Goal: Task Accomplishment & Management: Complete application form

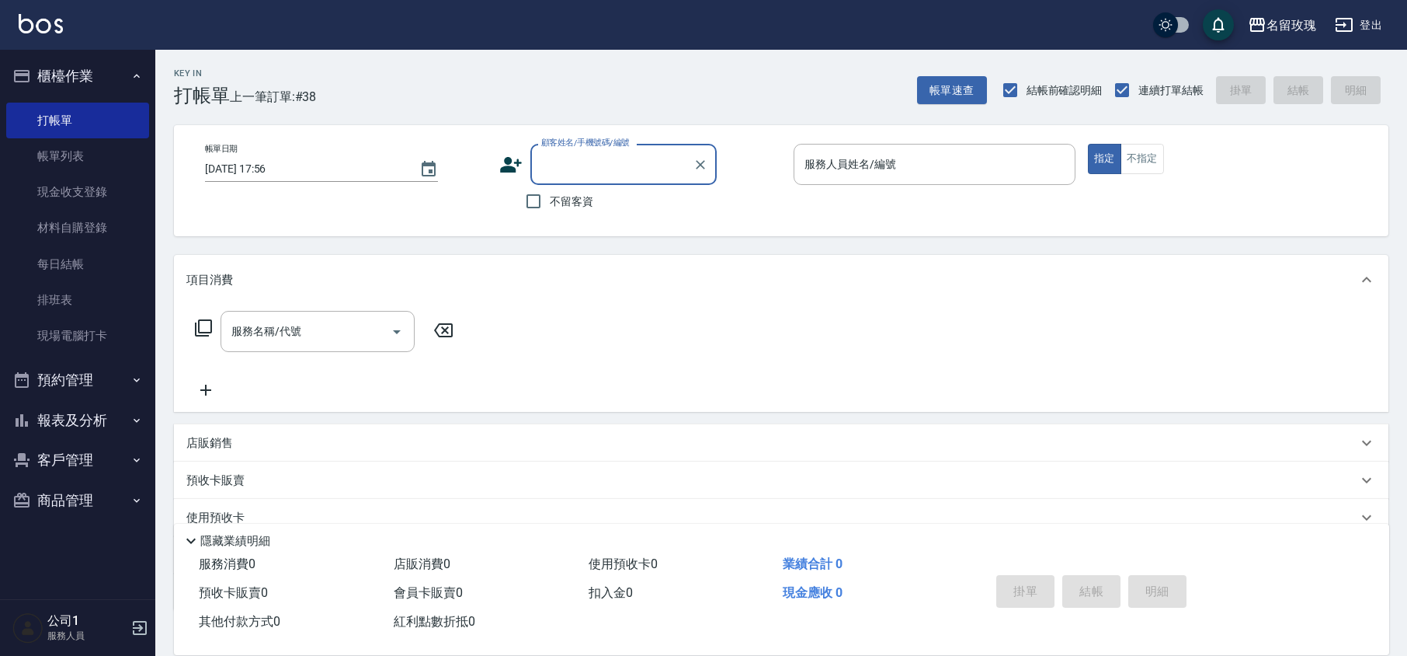
scroll to position [101, 0]
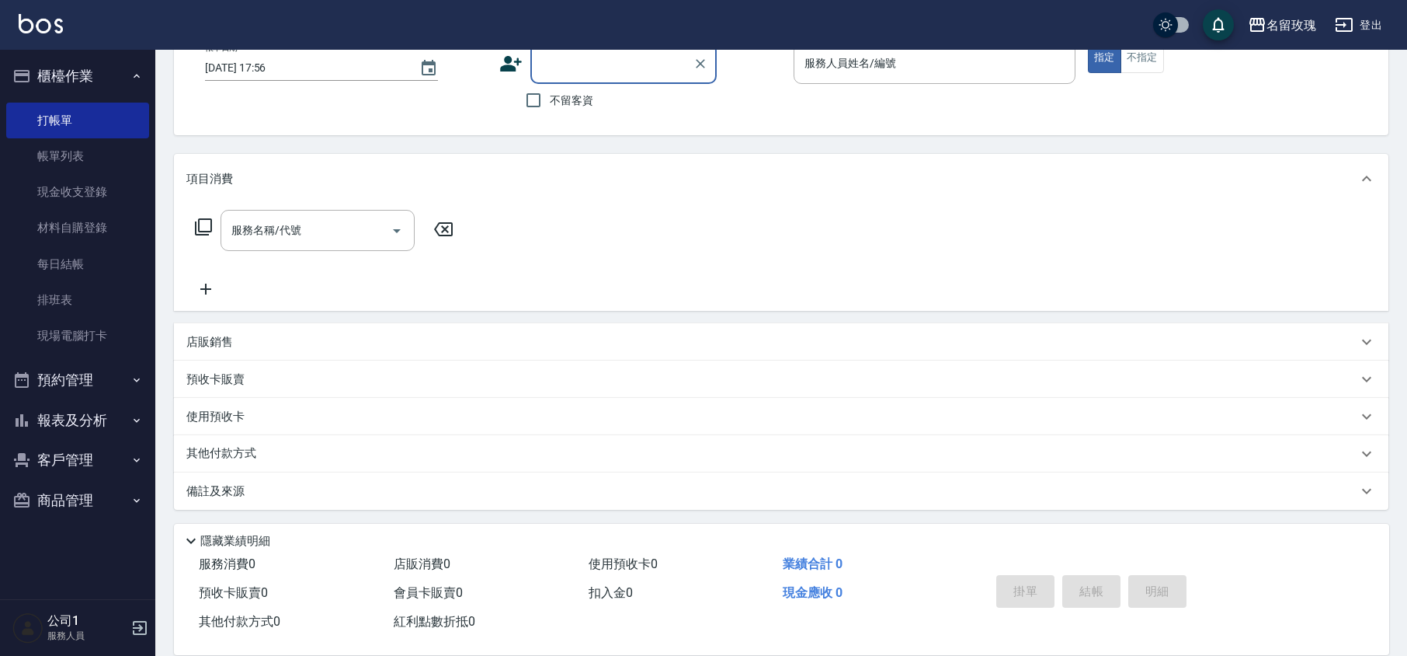
click at [585, 82] on div "顧客姓名/手機號碼/編號" at bounding box center [623, 63] width 186 height 41
click at [473, 76] on div "帳單日期 [DATE] 17:56" at bounding box center [346, 62] width 282 height 38
click at [527, 101] on input "不留客資" at bounding box center [533, 100] width 33 height 33
checkbox input "true"
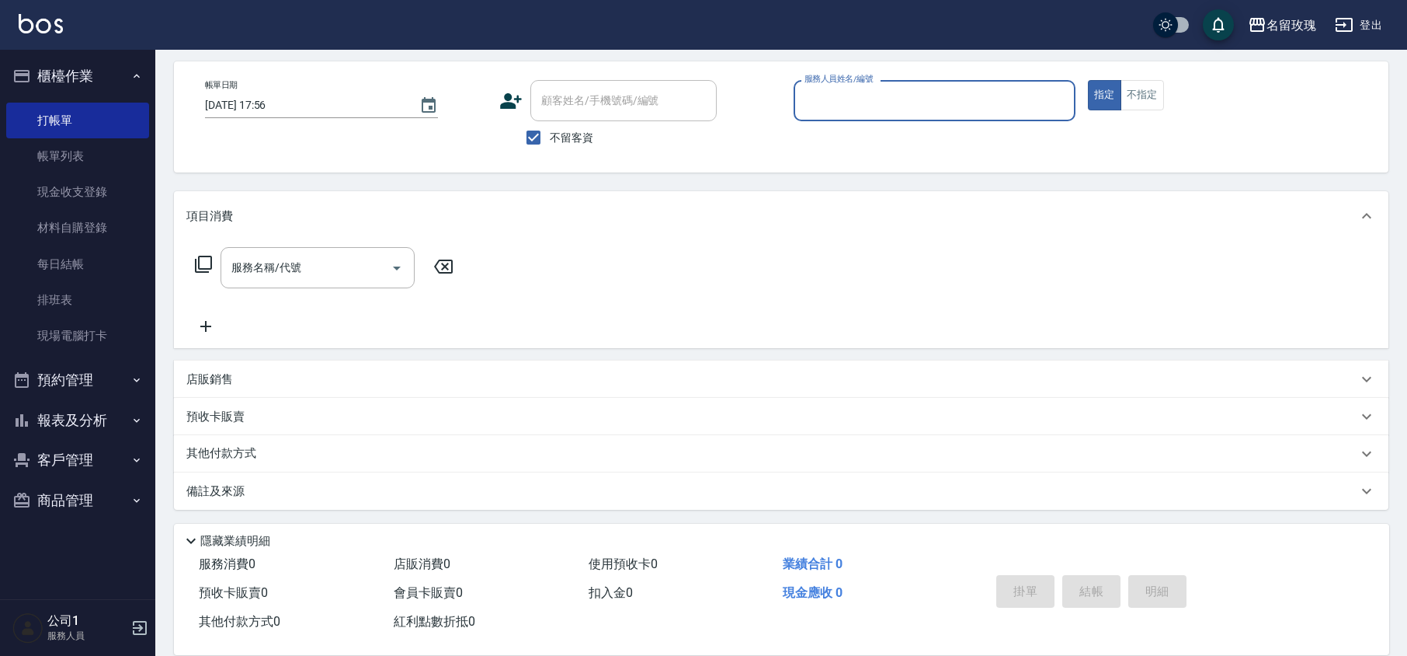
click at [887, 117] on div "服務人員姓名/編號" at bounding box center [935, 100] width 282 height 41
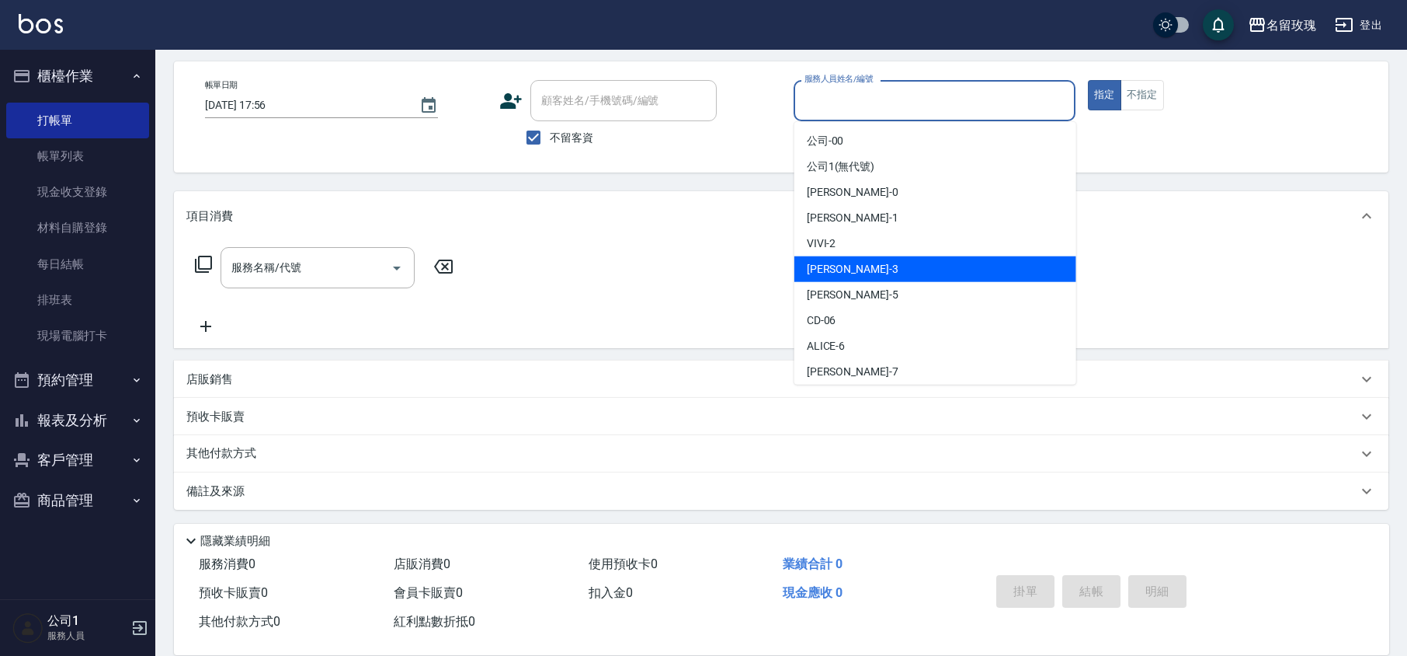
click at [855, 243] on div "VIVI -2" at bounding box center [936, 244] width 282 height 26
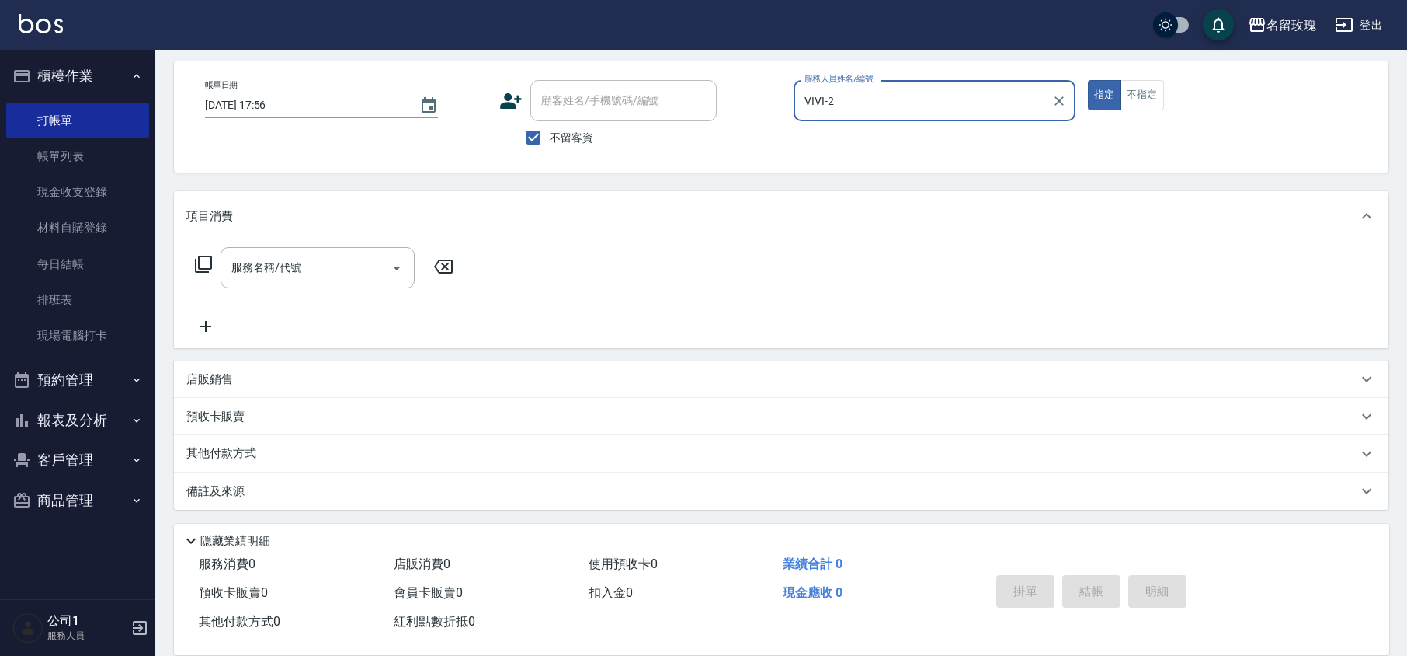
type input "VIVI-2"
click at [1160, 101] on button "不指定" at bounding box center [1142, 95] width 43 height 30
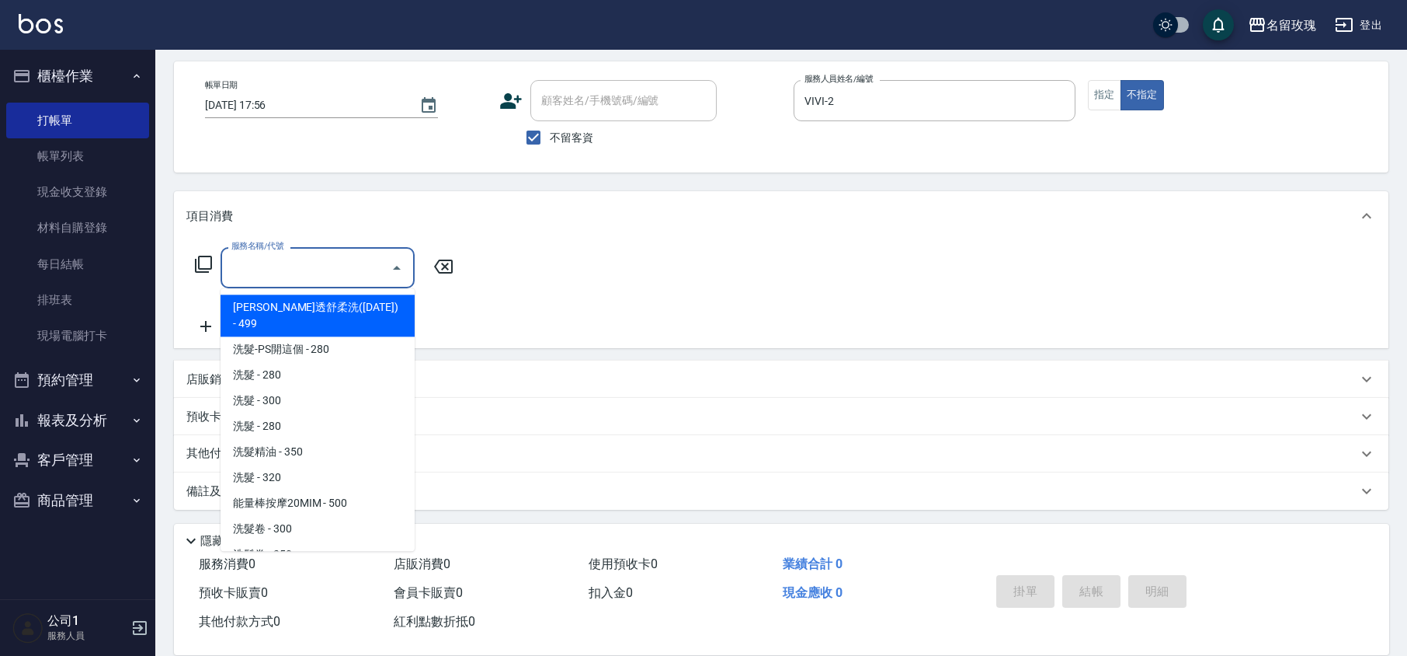
click at [323, 280] on input "服務名稱/代號" at bounding box center [306, 267] width 157 height 27
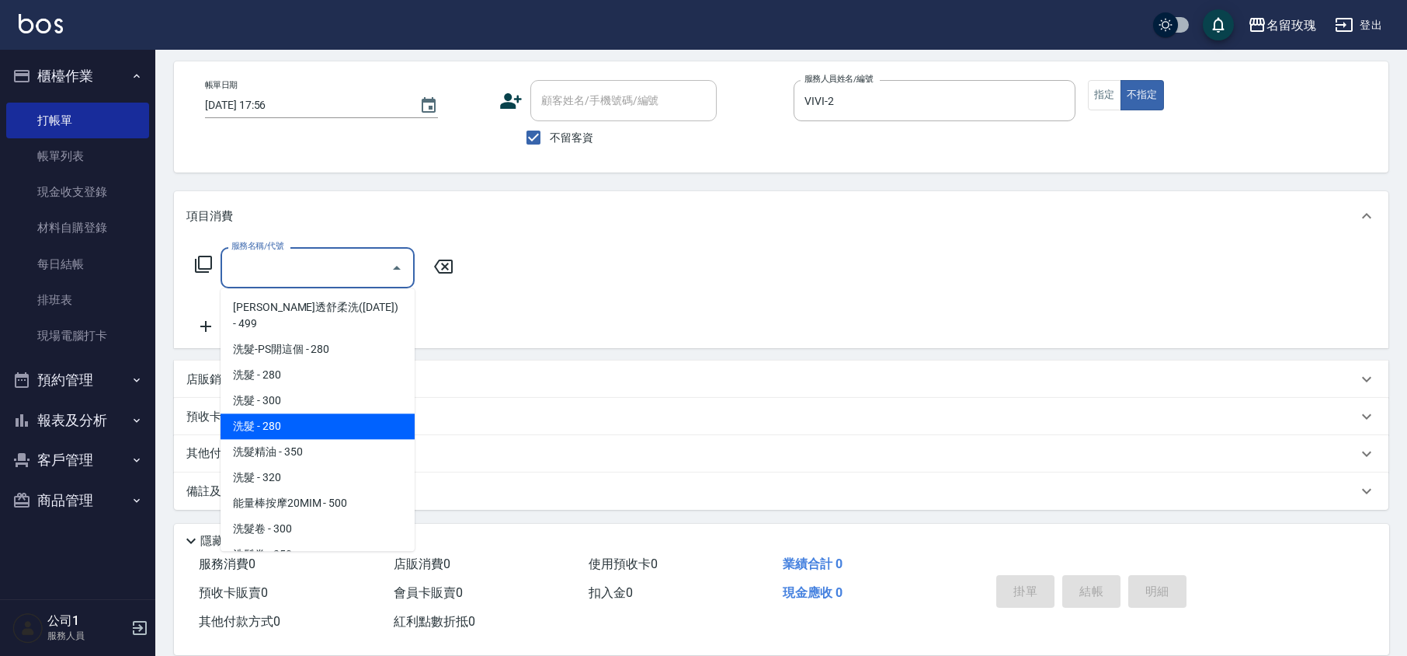
click at [298, 420] on span "洗髮 - 280" at bounding box center [318, 426] width 194 height 26
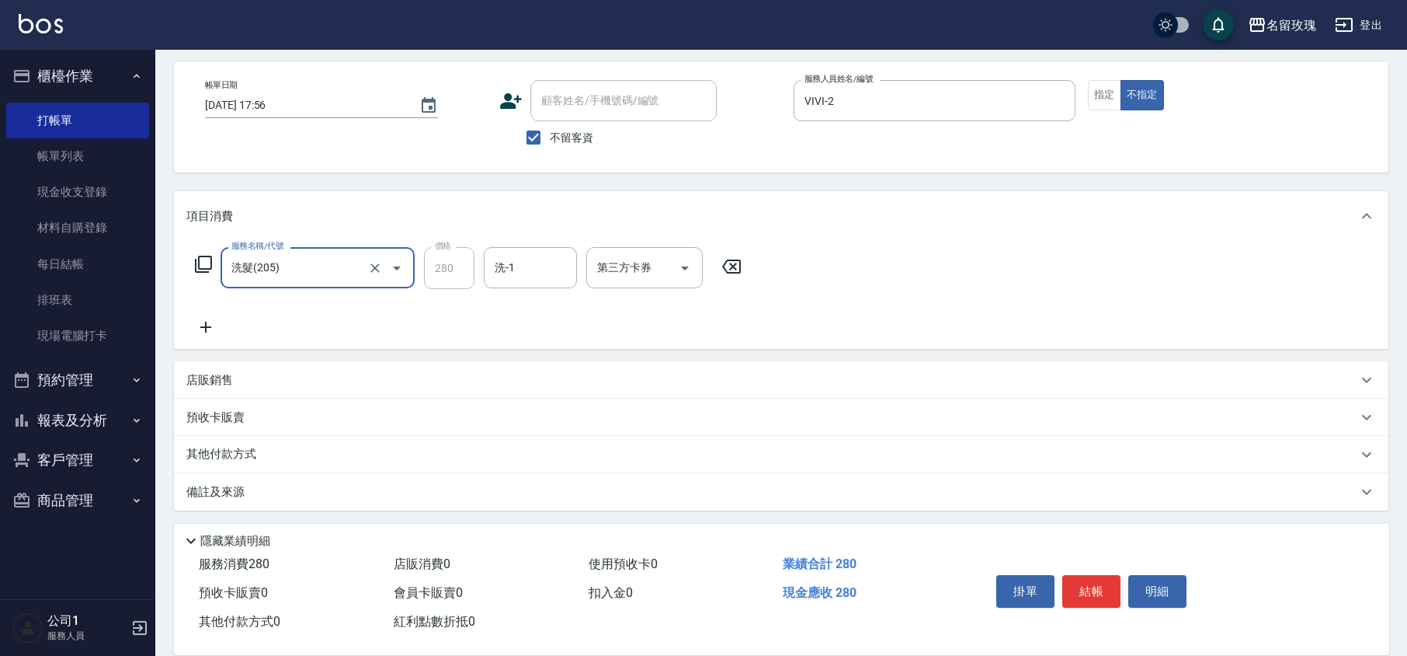
click at [336, 268] on input "洗髮(205)" at bounding box center [296, 267] width 137 height 27
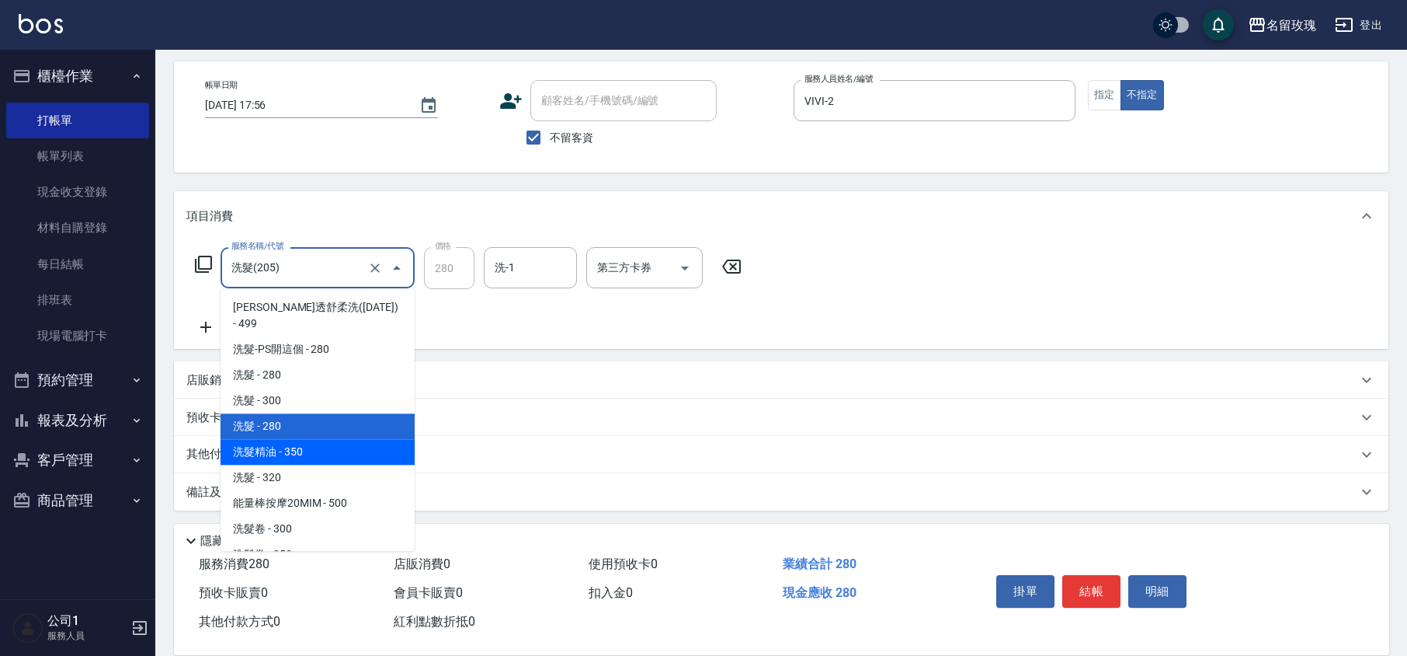
click at [328, 439] on span "洗髮精油 - 350" at bounding box center [318, 452] width 194 height 26
type input "洗髮精油(206)"
type input "350"
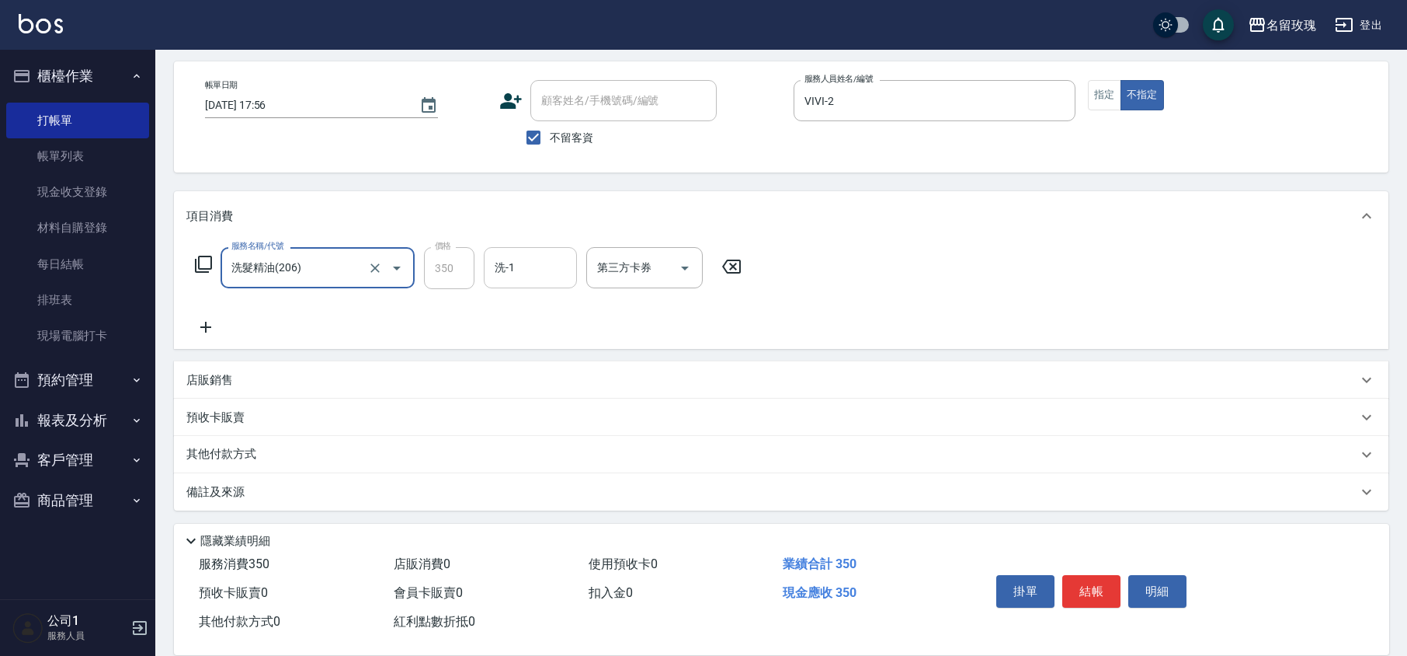
click at [519, 270] on input "洗-1" at bounding box center [530, 267] width 79 height 27
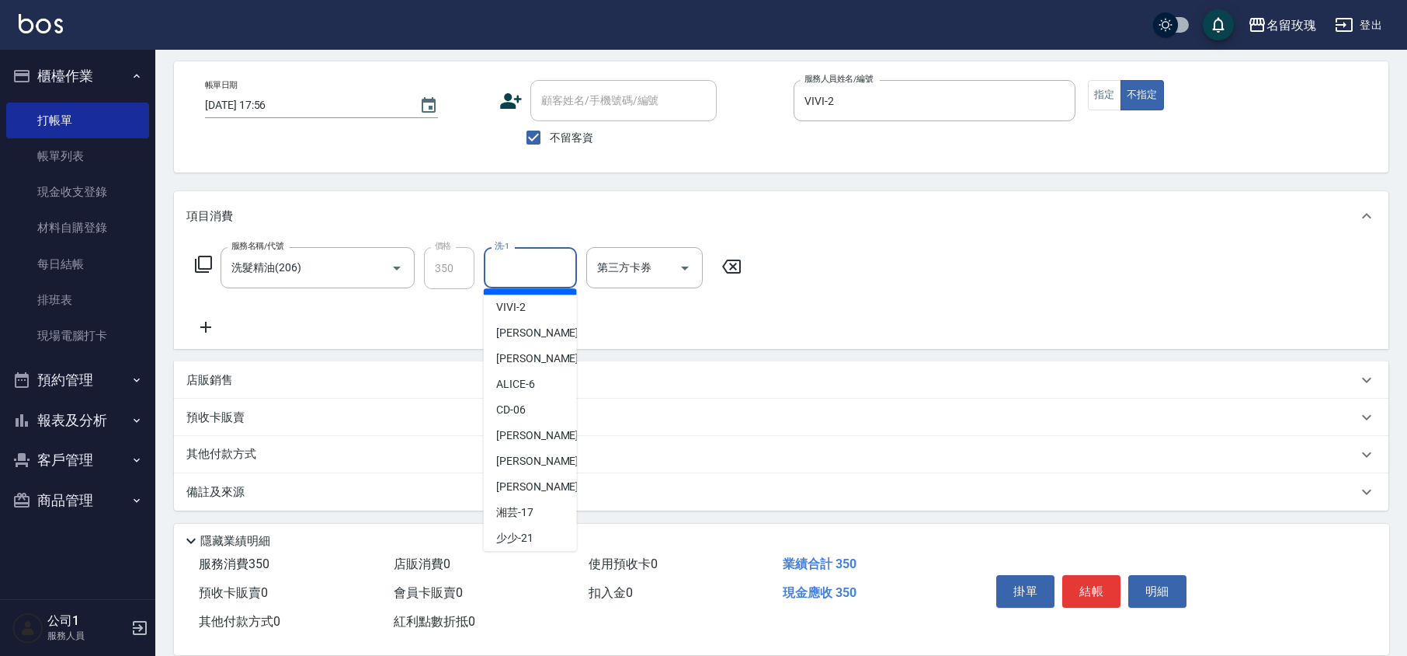
scroll to position [305, 0]
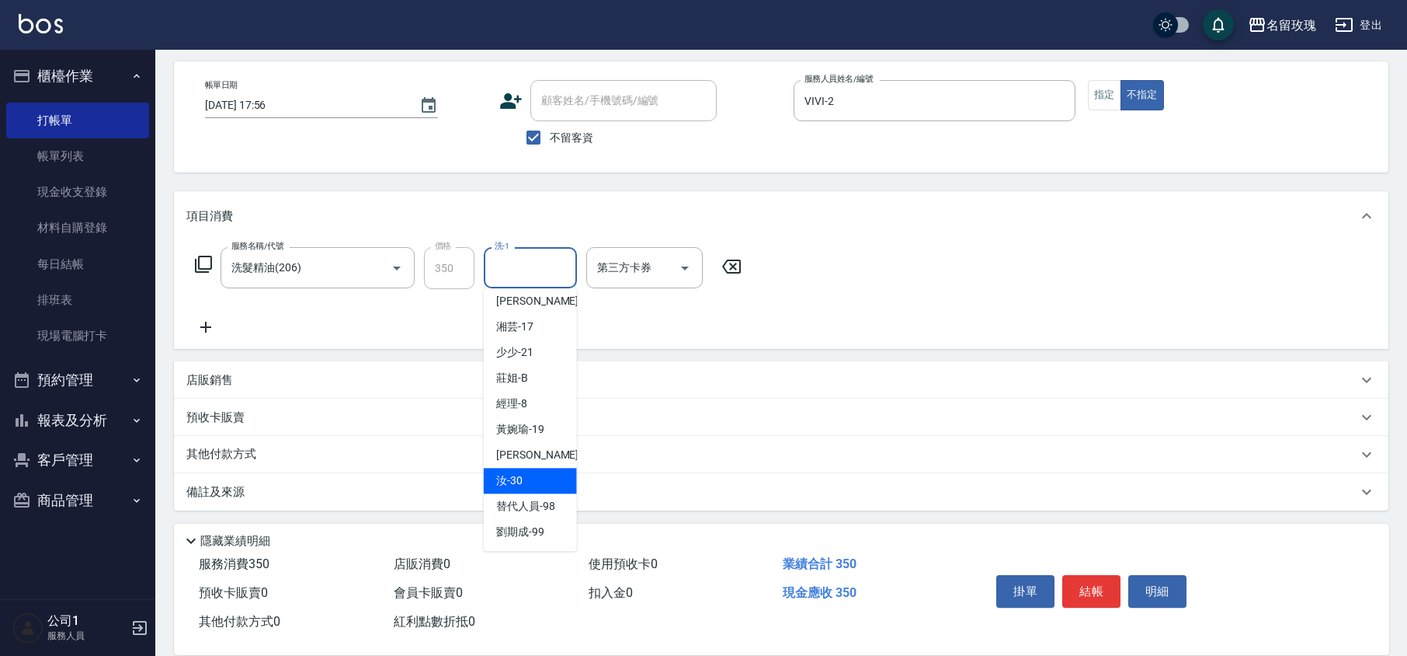
click at [511, 485] on span "汝 -30" at bounding box center [509, 480] width 26 height 16
type input "汝-30"
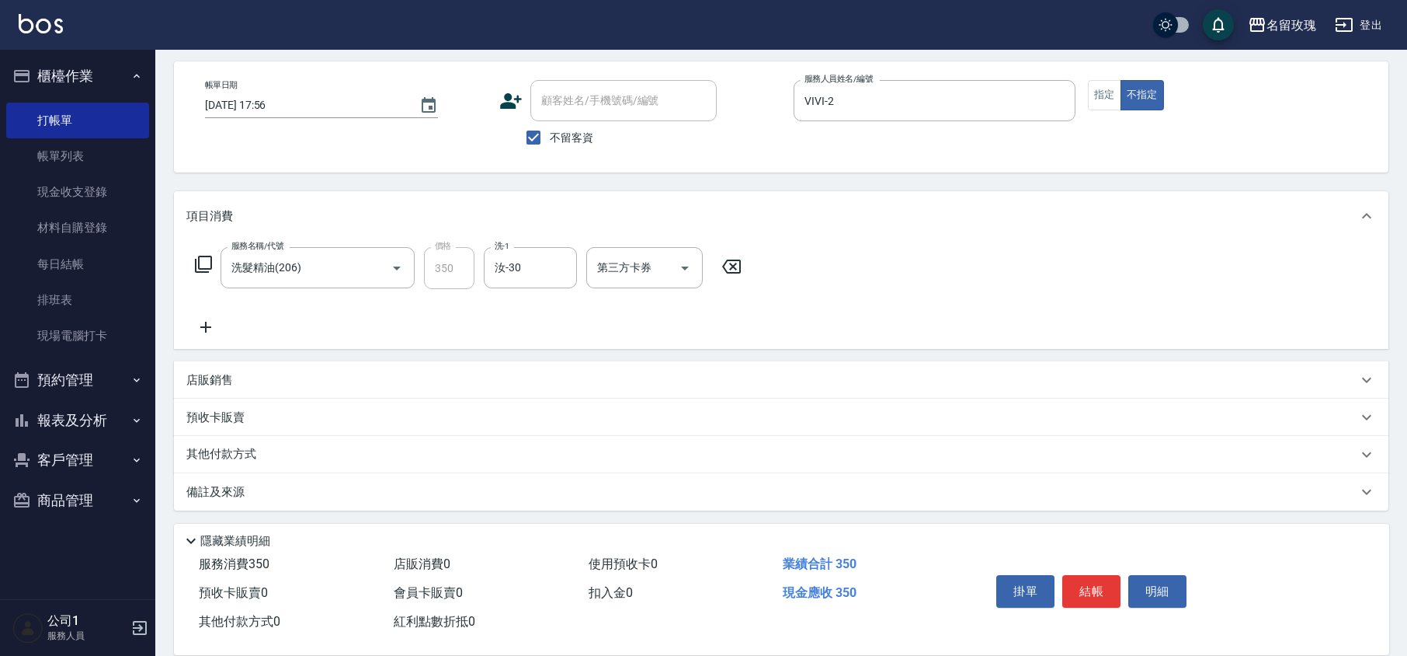
click at [266, 488] on div "備註及來源" at bounding box center [771, 492] width 1171 height 16
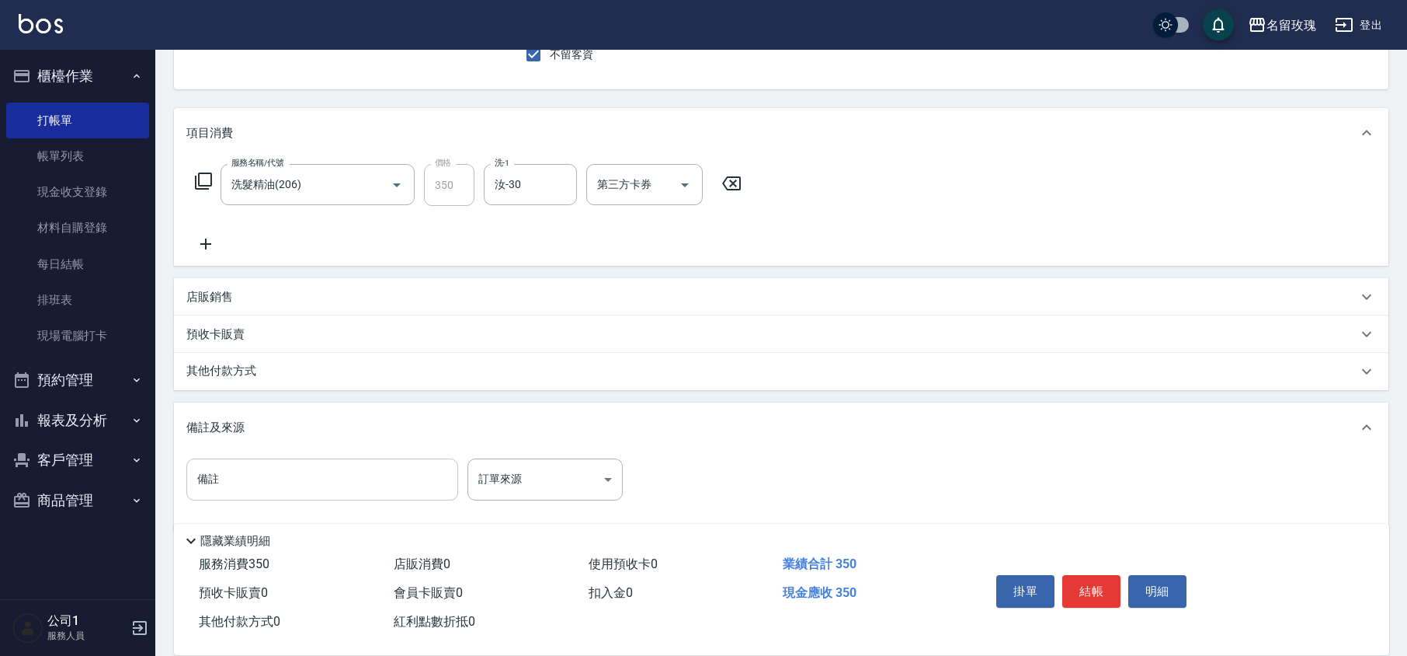
scroll to position [149, 0]
click at [280, 474] on input "備註" at bounding box center [322, 477] width 272 height 42
type input "檸檬草"
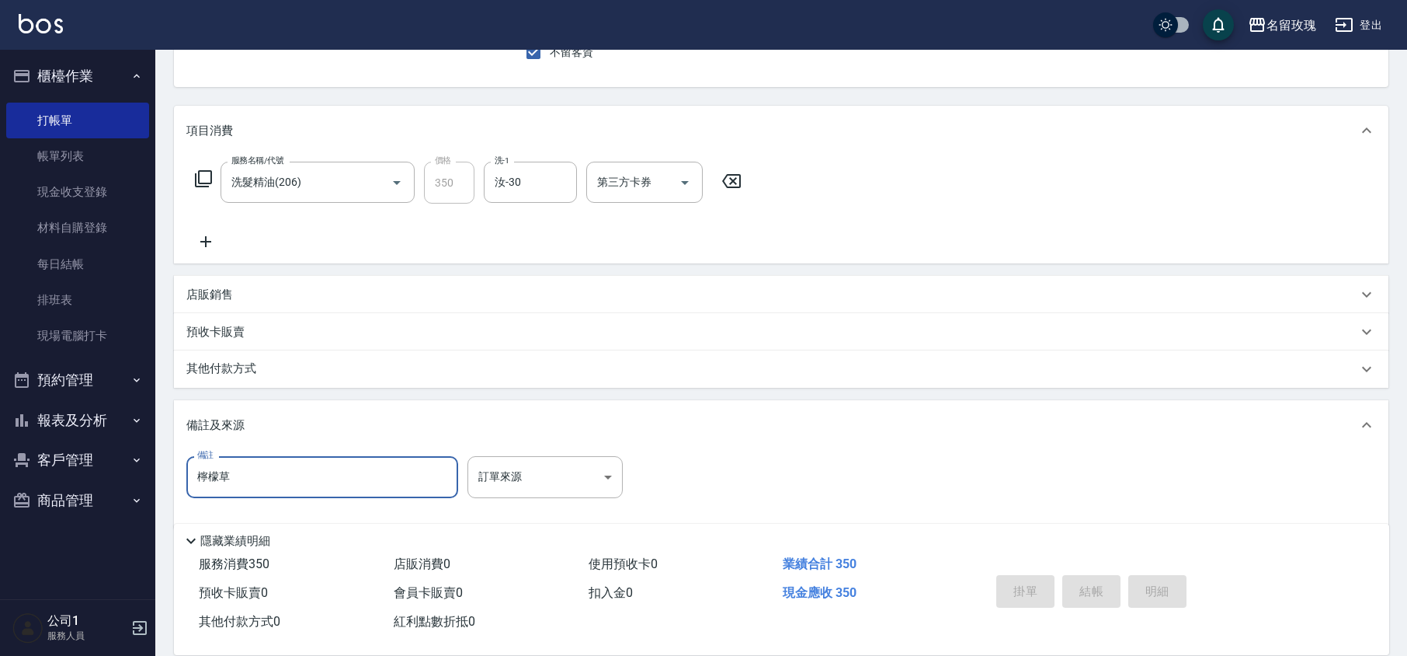
type input "[DATE] 18:52"
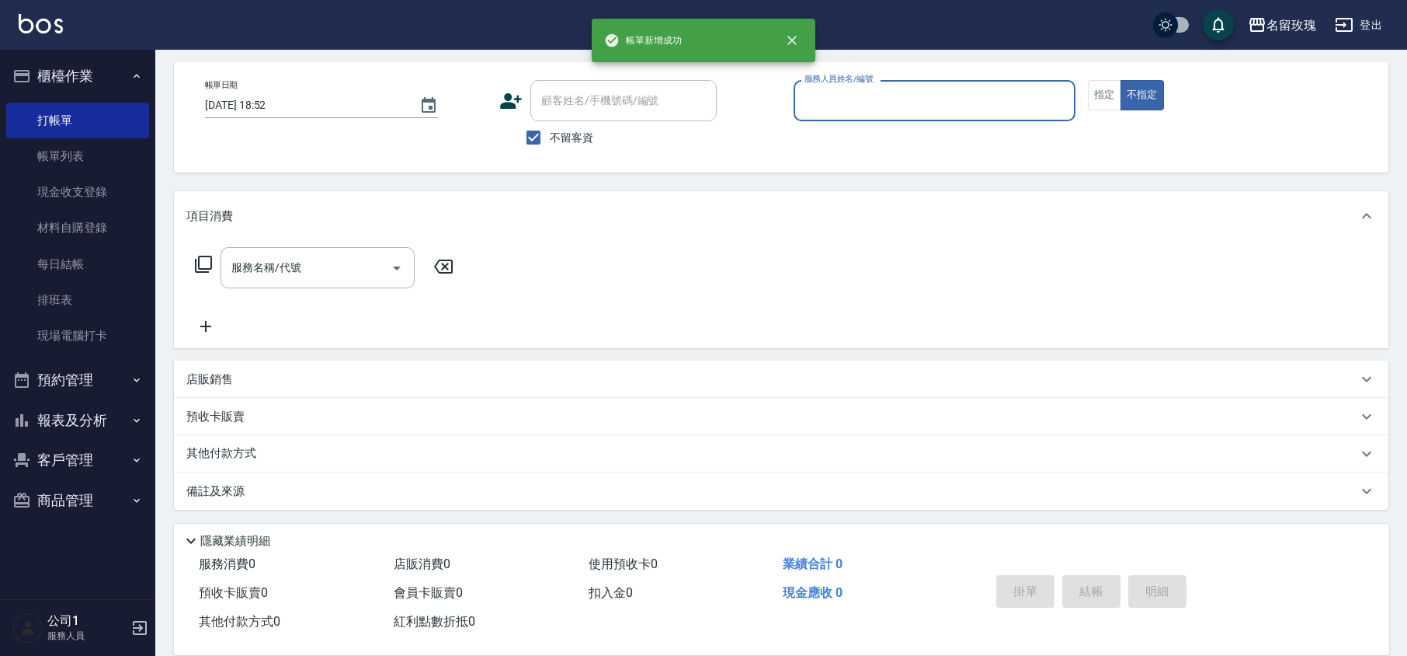
scroll to position [64, 0]
drag, startPoint x: 84, startPoint y: 154, endPoint x: 898, endPoint y: 298, distance: 826.7
click at [84, 154] on link "帳單列表" at bounding box center [77, 156] width 143 height 36
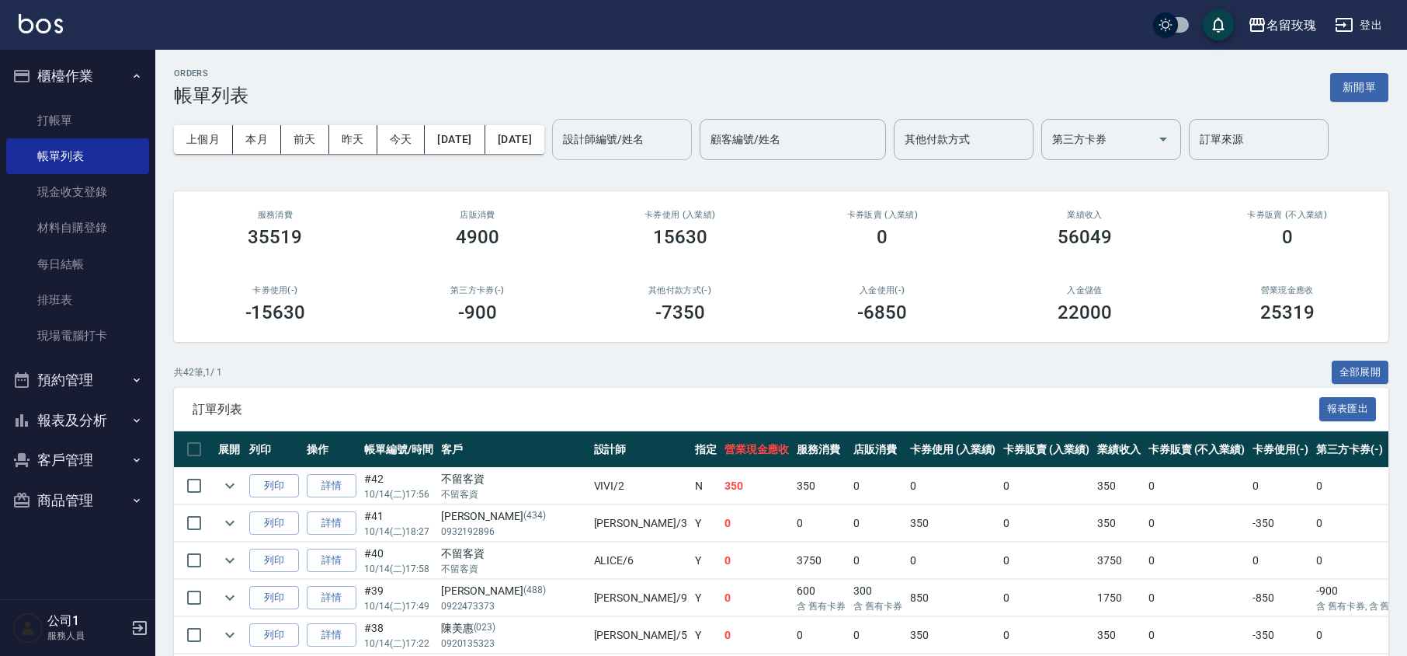
click at [653, 138] on div "設計師編號/姓名 設計師編號/姓名" at bounding box center [622, 139] width 140 height 41
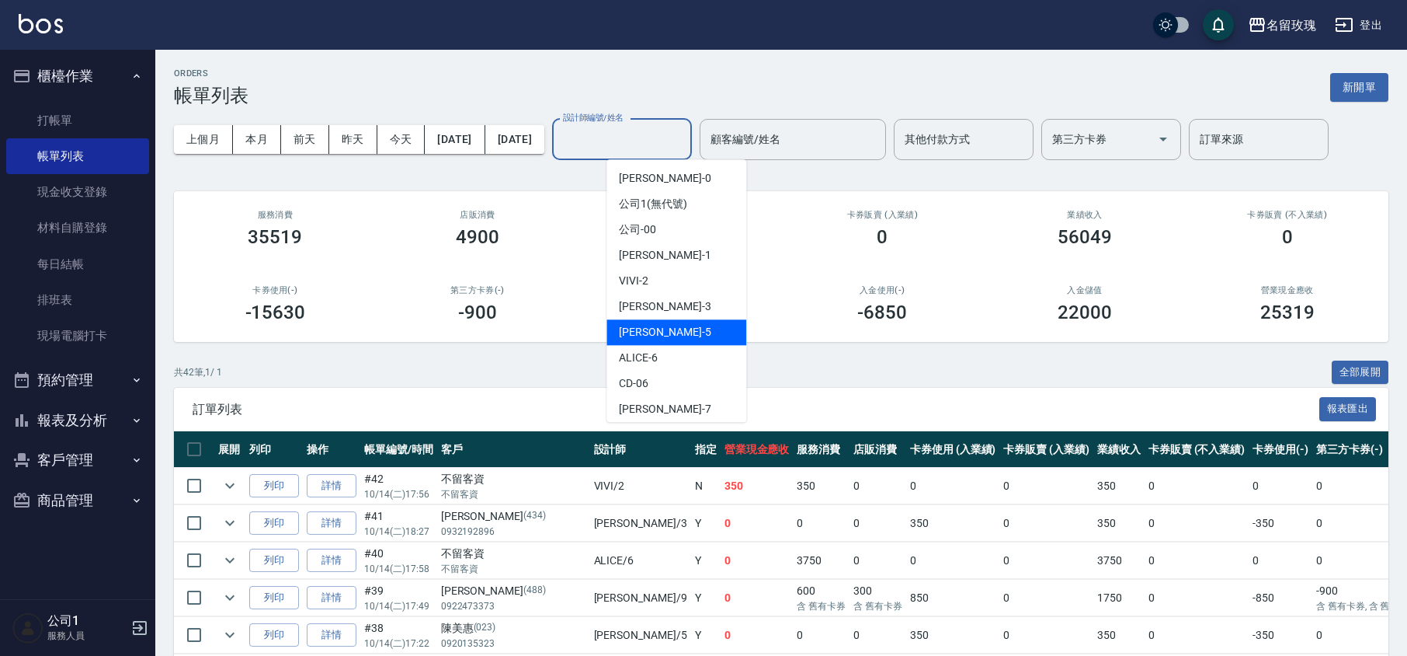
click at [670, 336] on div "KELLY -5" at bounding box center [677, 332] width 140 height 26
type input "[PERSON_NAME]-5"
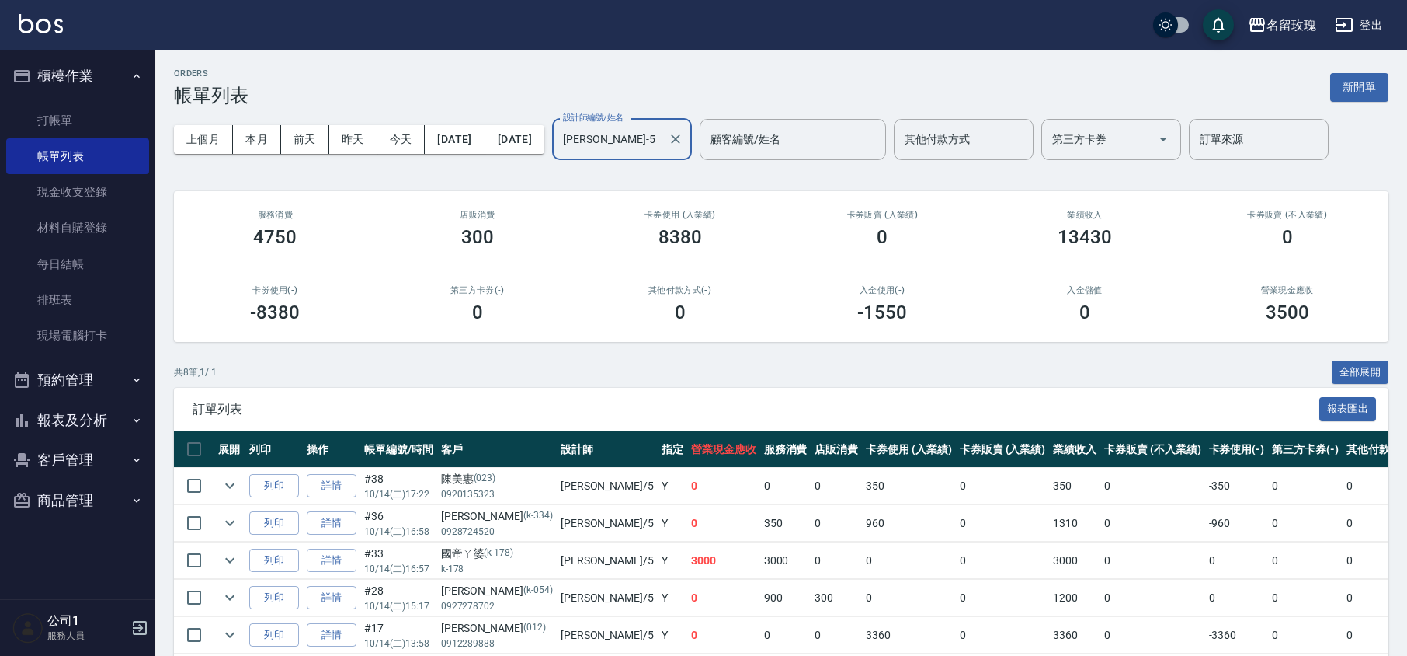
click at [99, 99] on ul "打帳單 帳單列表 現金收支登錄 材料自購登錄 每日結帳 排班表 現場電腦打卡" at bounding box center [77, 228] width 143 height 264
click at [98, 110] on link "打帳單" at bounding box center [77, 121] width 143 height 36
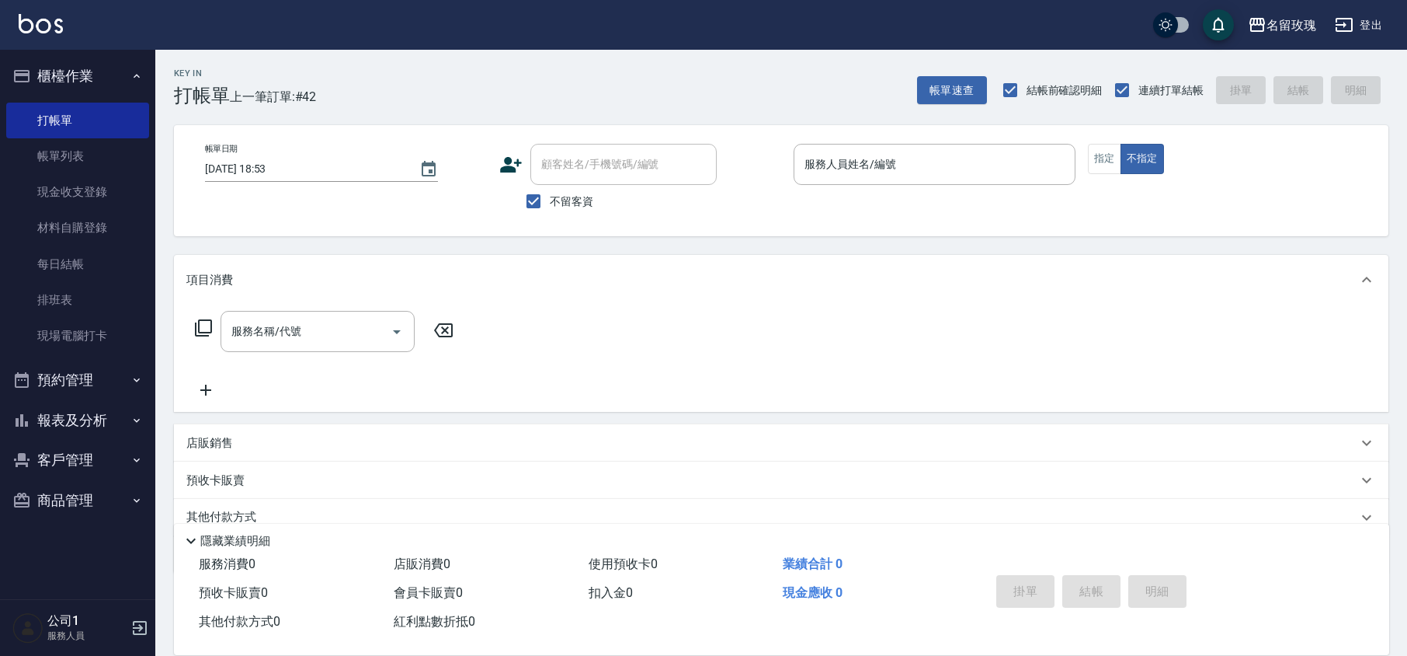
click at [558, 196] on span "不留客資" at bounding box center [571, 201] width 43 height 16
click at [550, 196] on input "不留客資" at bounding box center [533, 201] width 33 height 33
checkbox input "false"
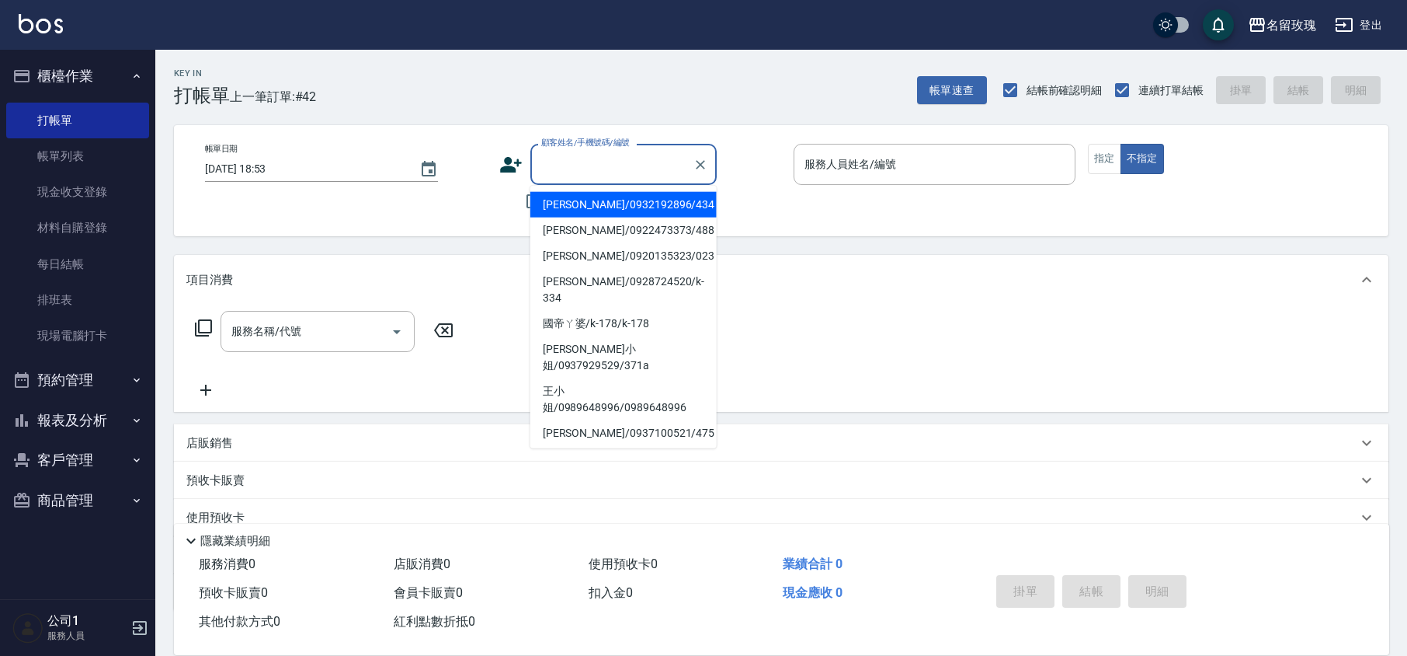
click at [593, 172] on input "顧客姓名/手機號碼/編號" at bounding box center [611, 164] width 149 height 27
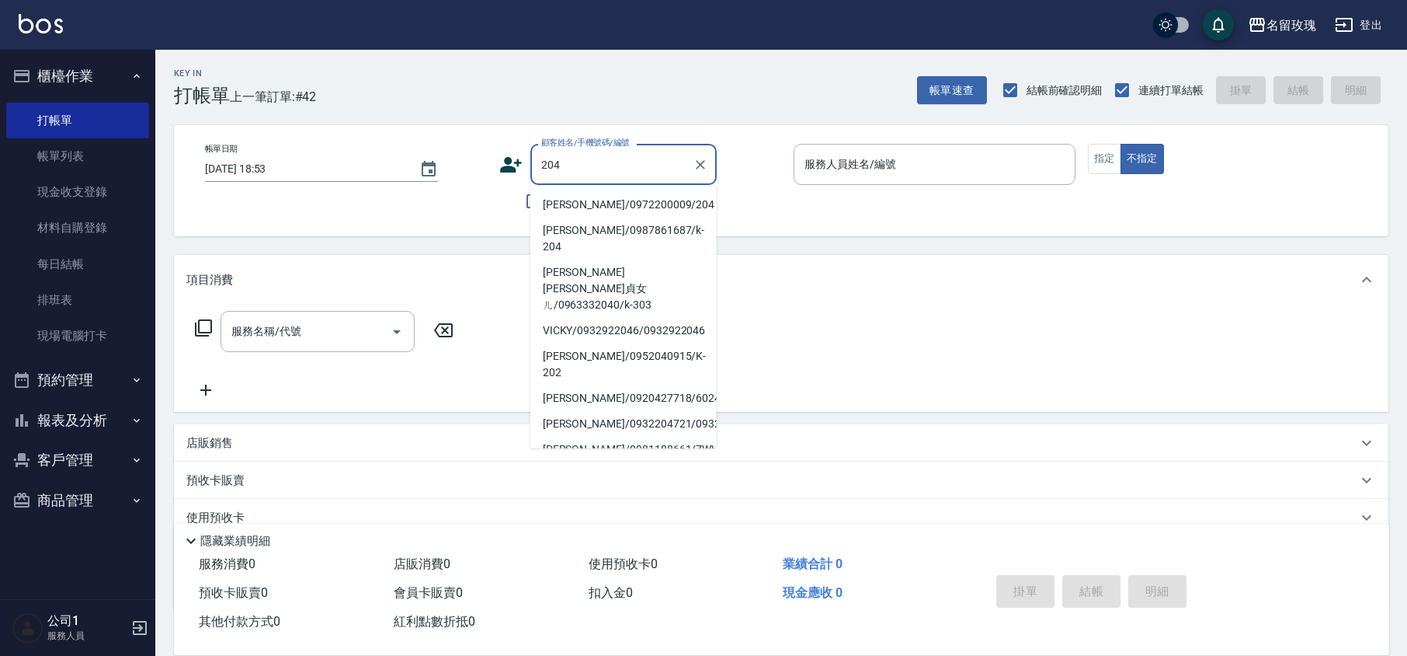
click at [584, 208] on li "[PERSON_NAME]/0972200009/204" at bounding box center [623, 205] width 186 height 26
type input "[PERSON_NAME]/0972200009/204"
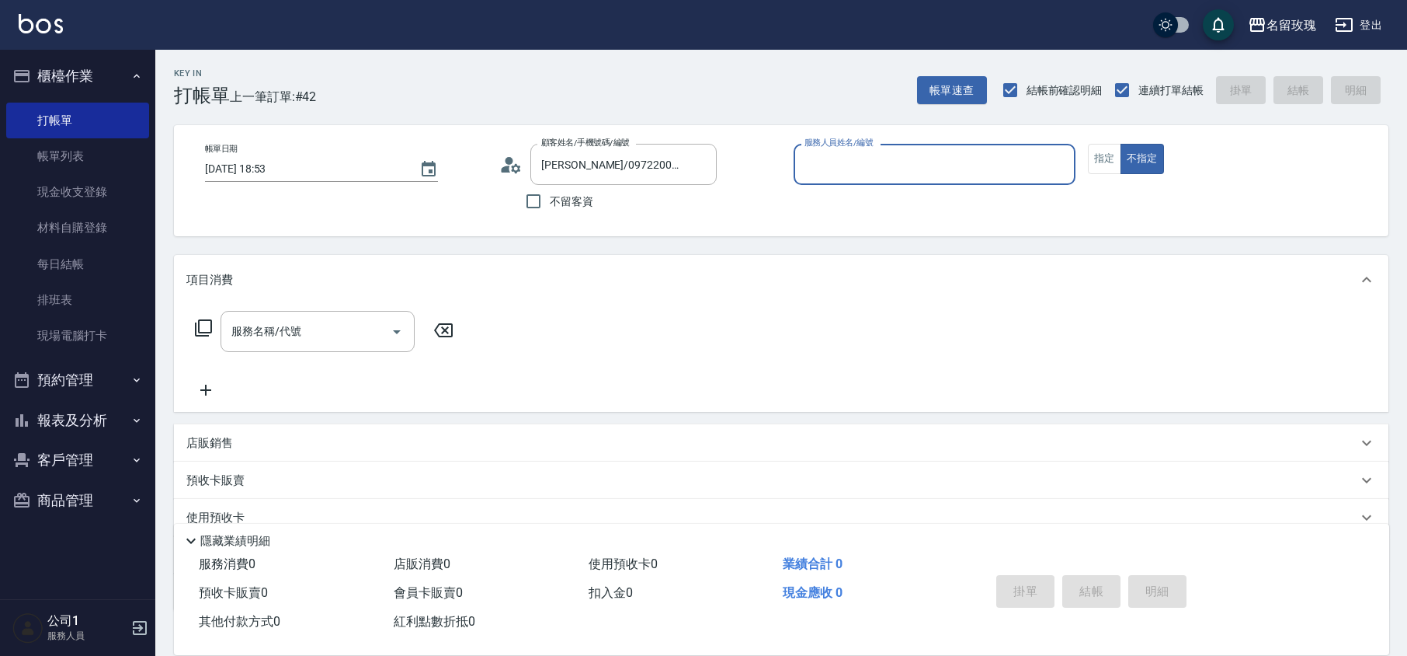
type input "[PERSON_NAME]-5"
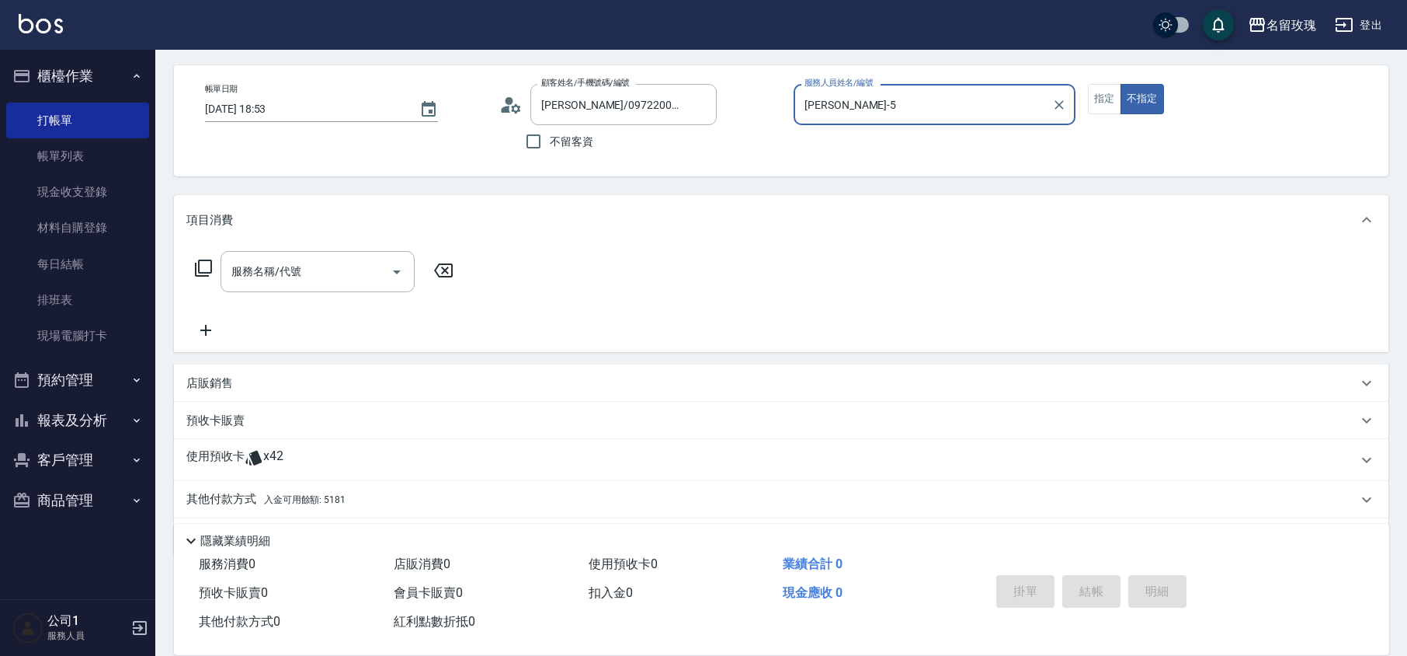
scroll to position [106, 0]
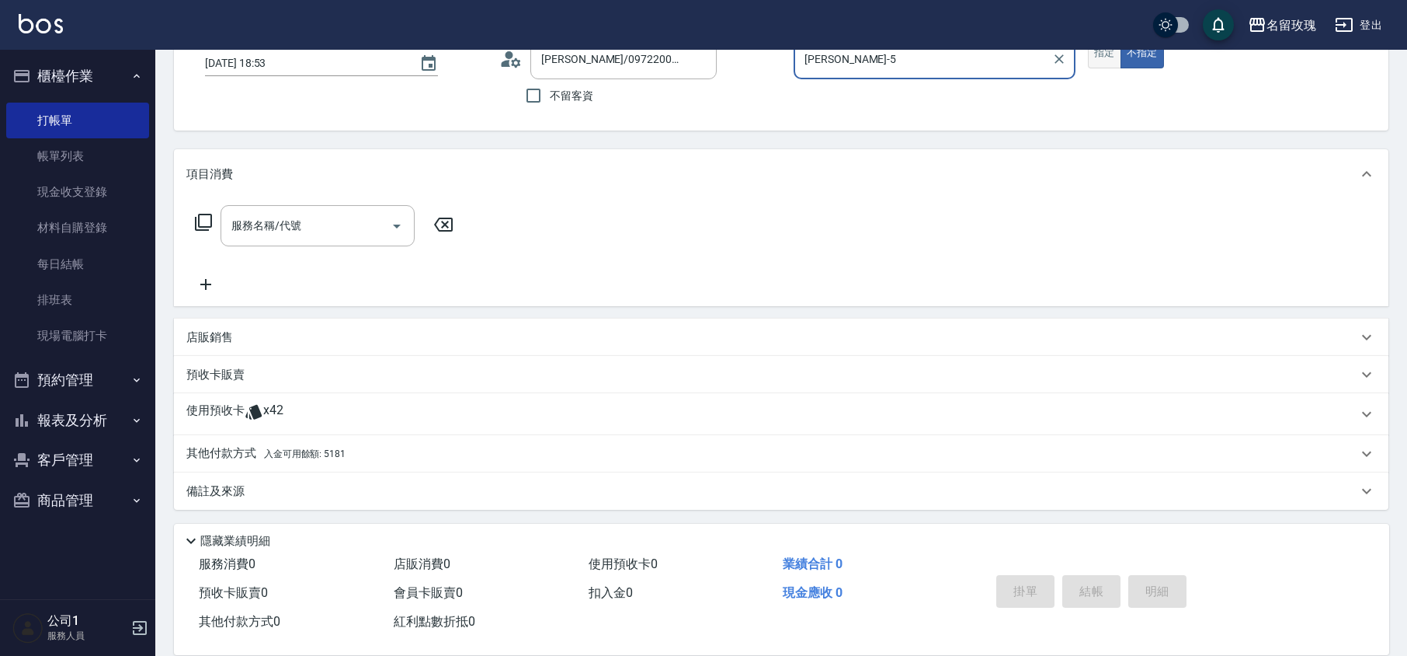
click at [1108, 53] on button "指定" at bounding box center [1104, 53] width 33 height 30
click at [241, 415] on p "使用預收卡" at bounding box center [215, 413] width 58 height 23
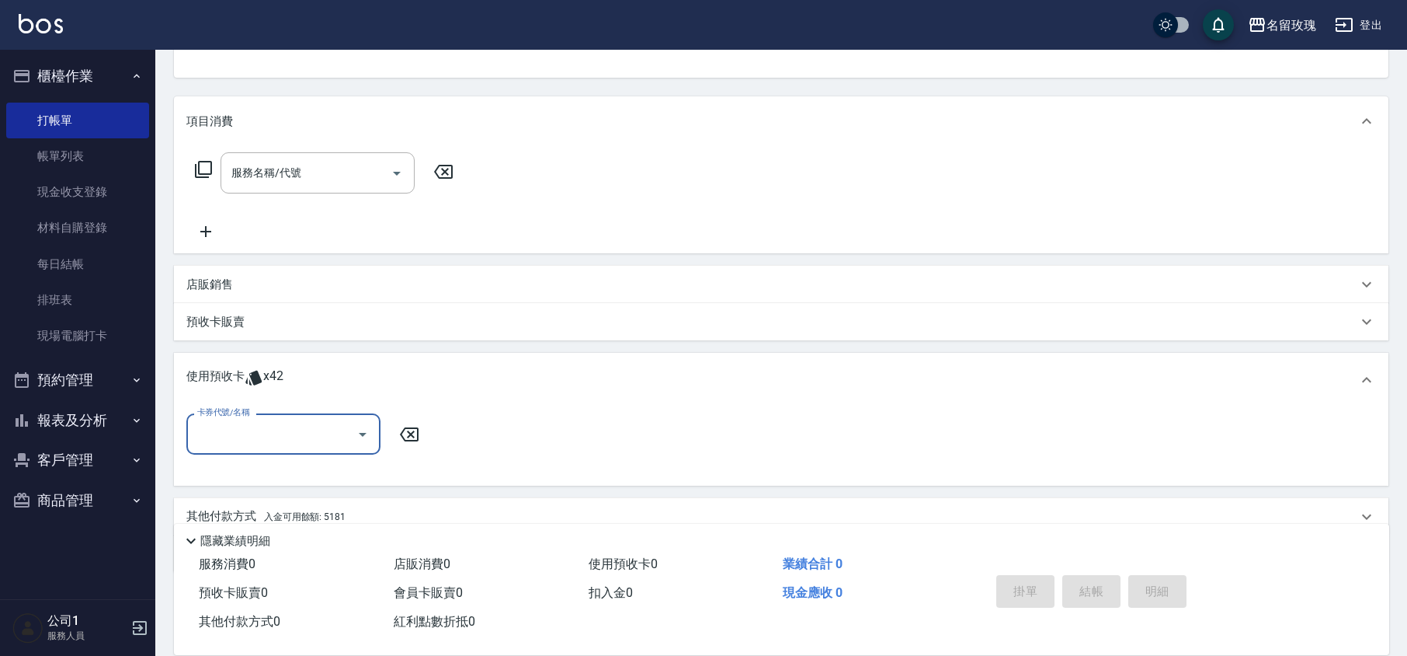
scroll to position [221, 0]
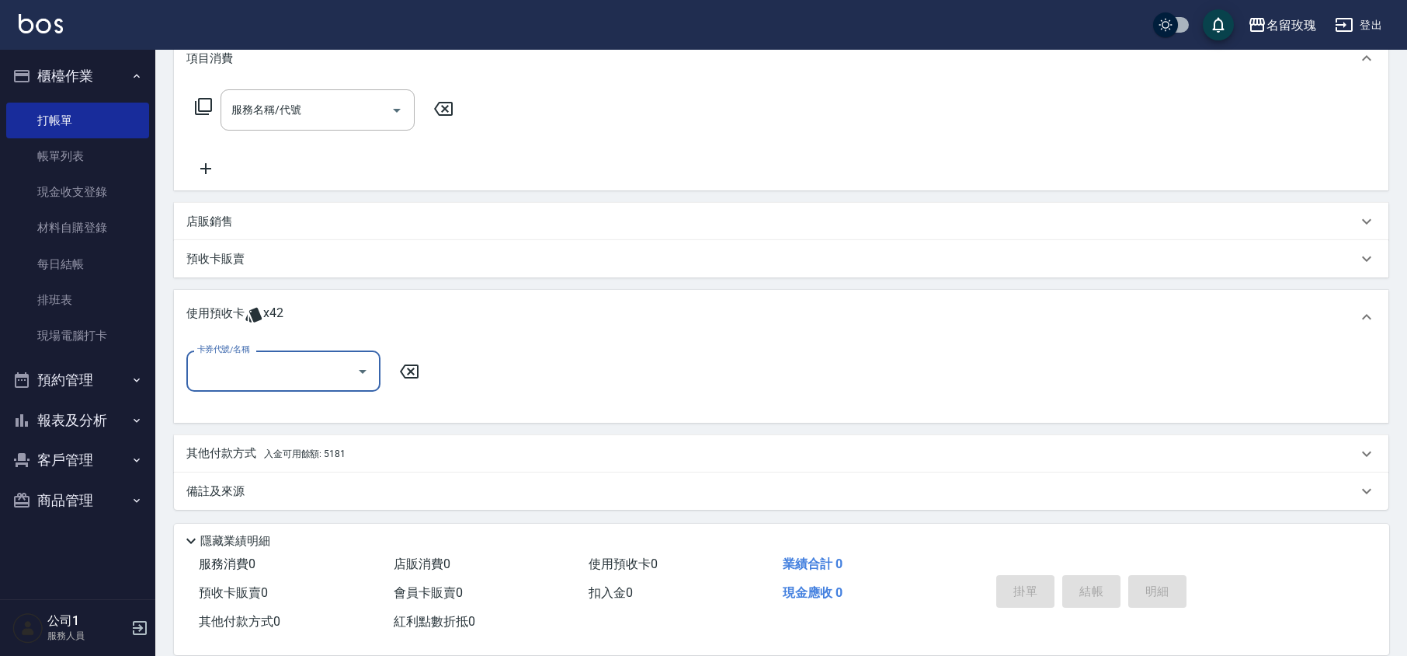
click at [364, 374] on icon "Open" at bounding box center [362, 371] width 19 height 19
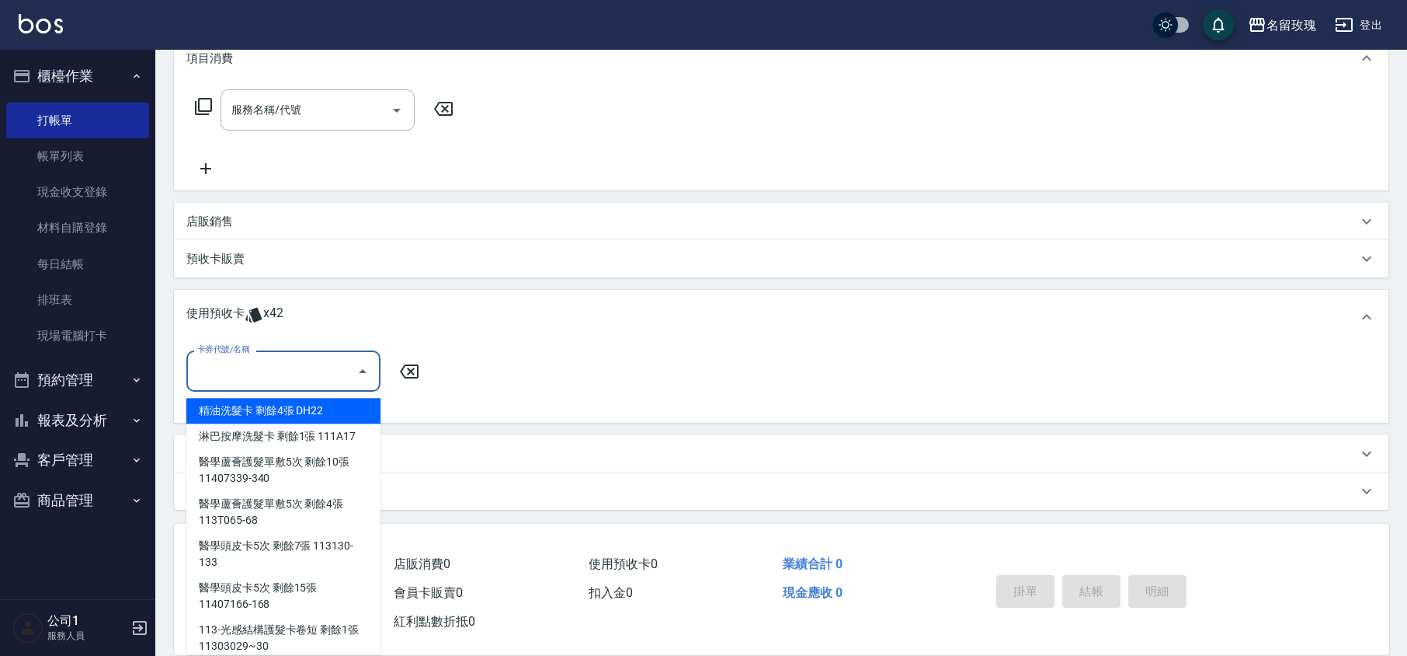
click at [286, 405] on div "精油洗髮卡 剩餘4張 DH22" at bounding box center [283, 411] width 194 height 26
type input "精油洗髮卡 DH22"
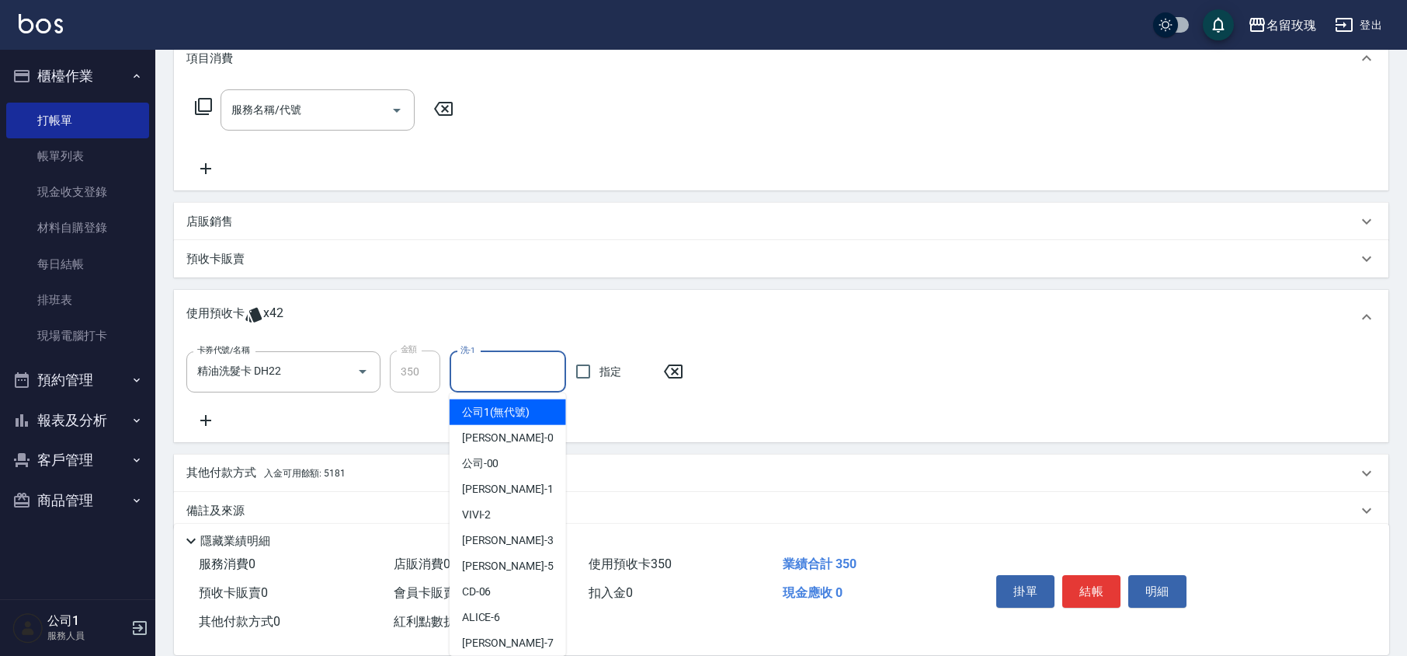
click at [510, 364] on input "洗-1" at bounding box center [508, 371] width 103 height 27
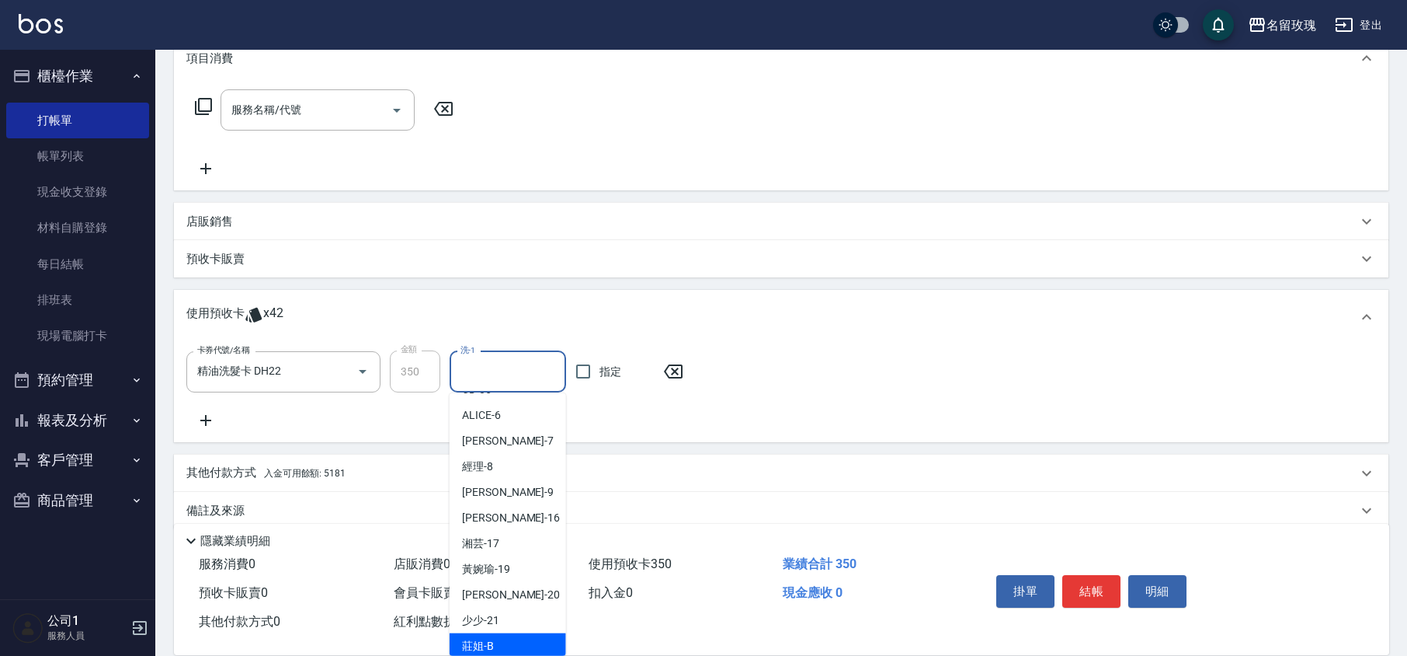
scroll to position [289, 0]
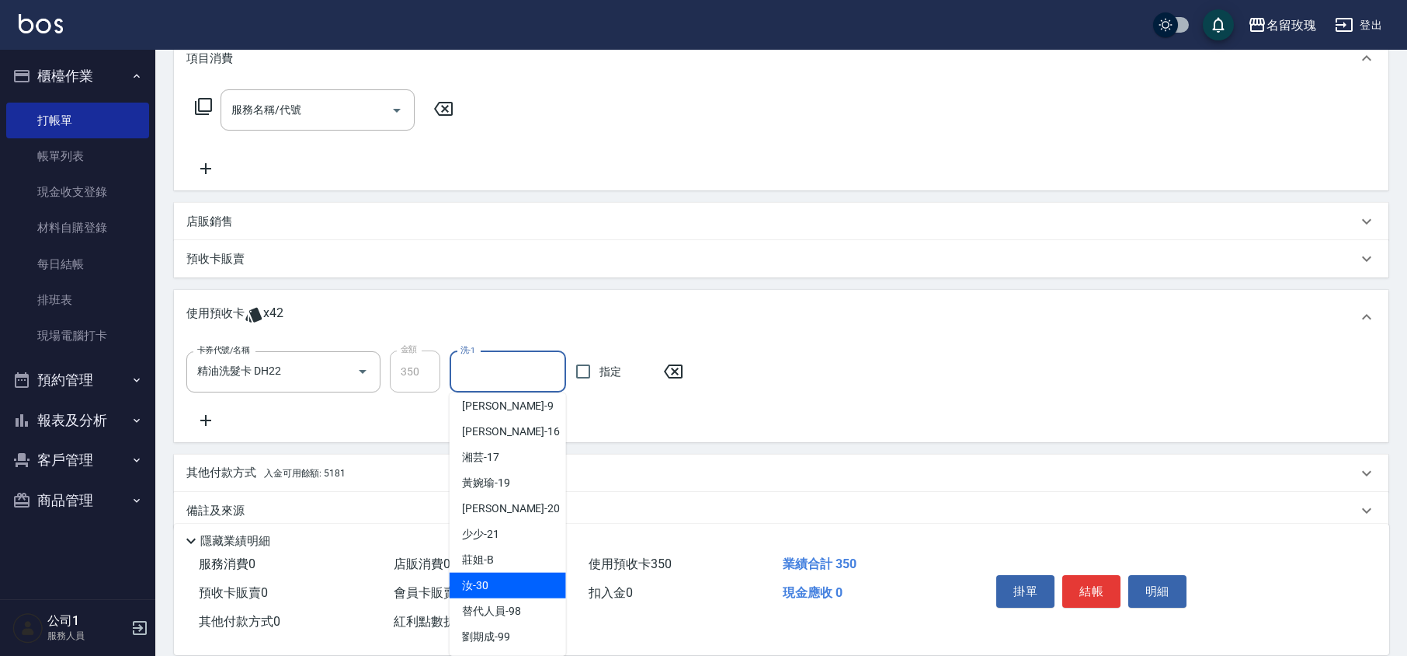
click at [495, 572] on div "汝 -30" at bounding box center [508, 585] width 117 height 26
type input "汝-30"
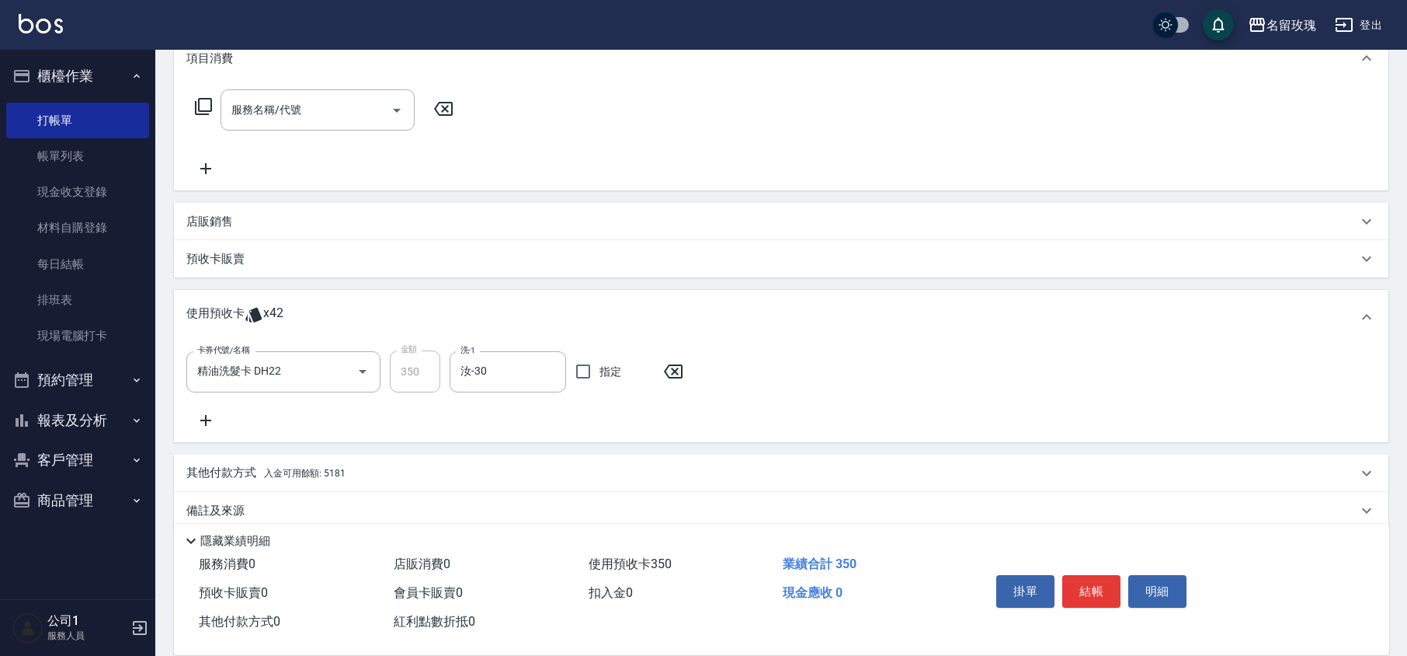
click at [491, 421] on div "卡券代號/名稱 精油洗髮卡 DH22 卡券代號/名稱 金額 350 金額 洗-1 汝-30 洗-1 指定" at bounding box center [781, 389] width 1190 height 79
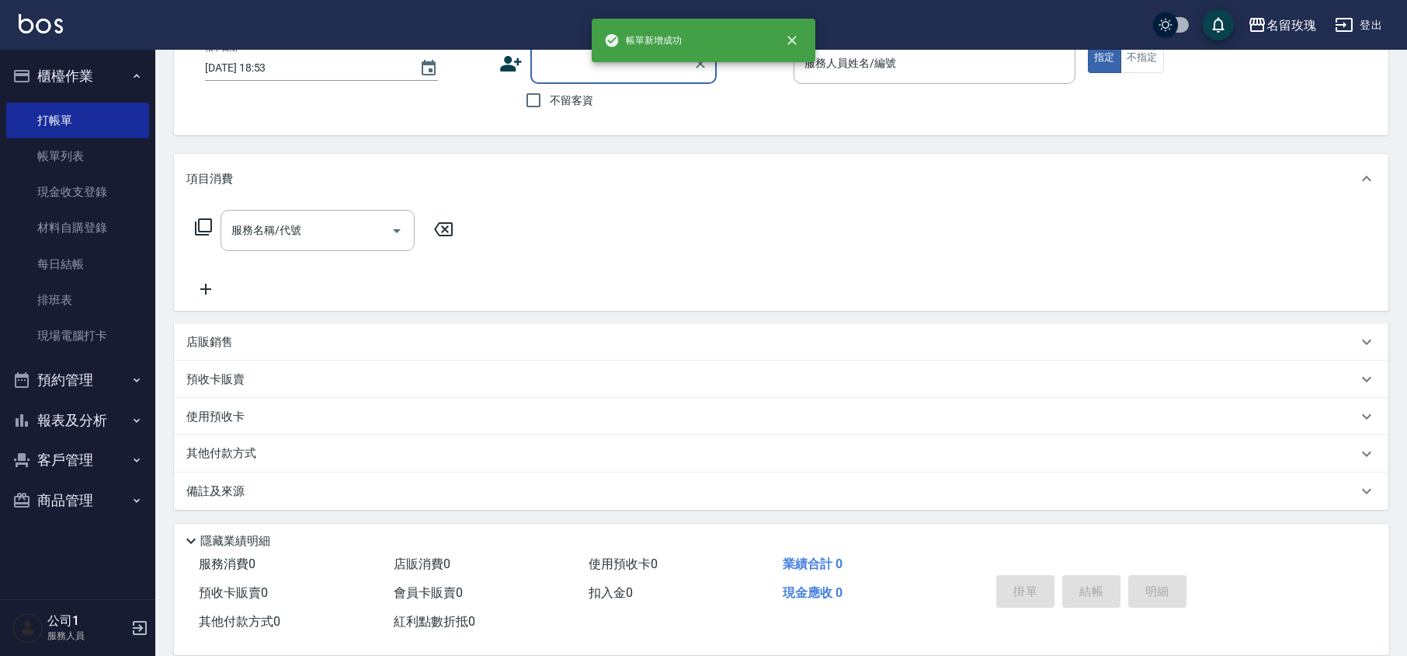
scroll to position [0, 0]
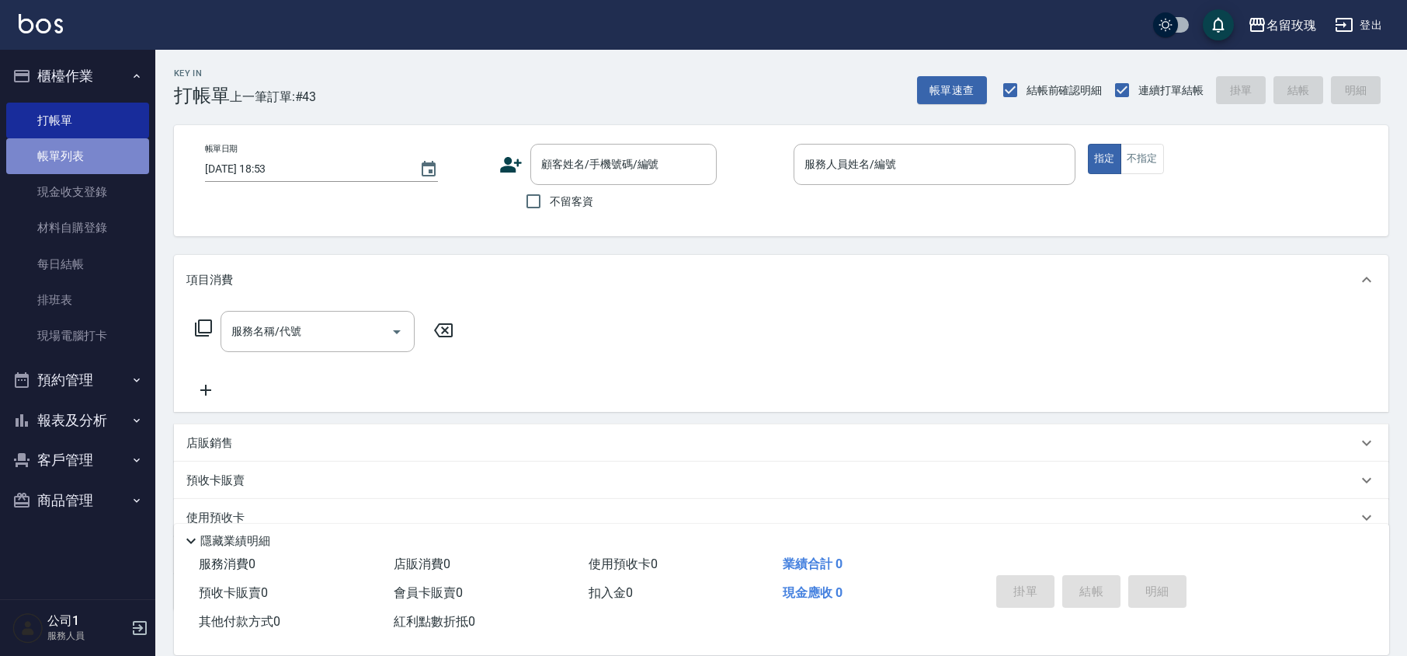
click at [47, 153] on link "帳單列表" at bounding box center [77, 156] width 143 height 36
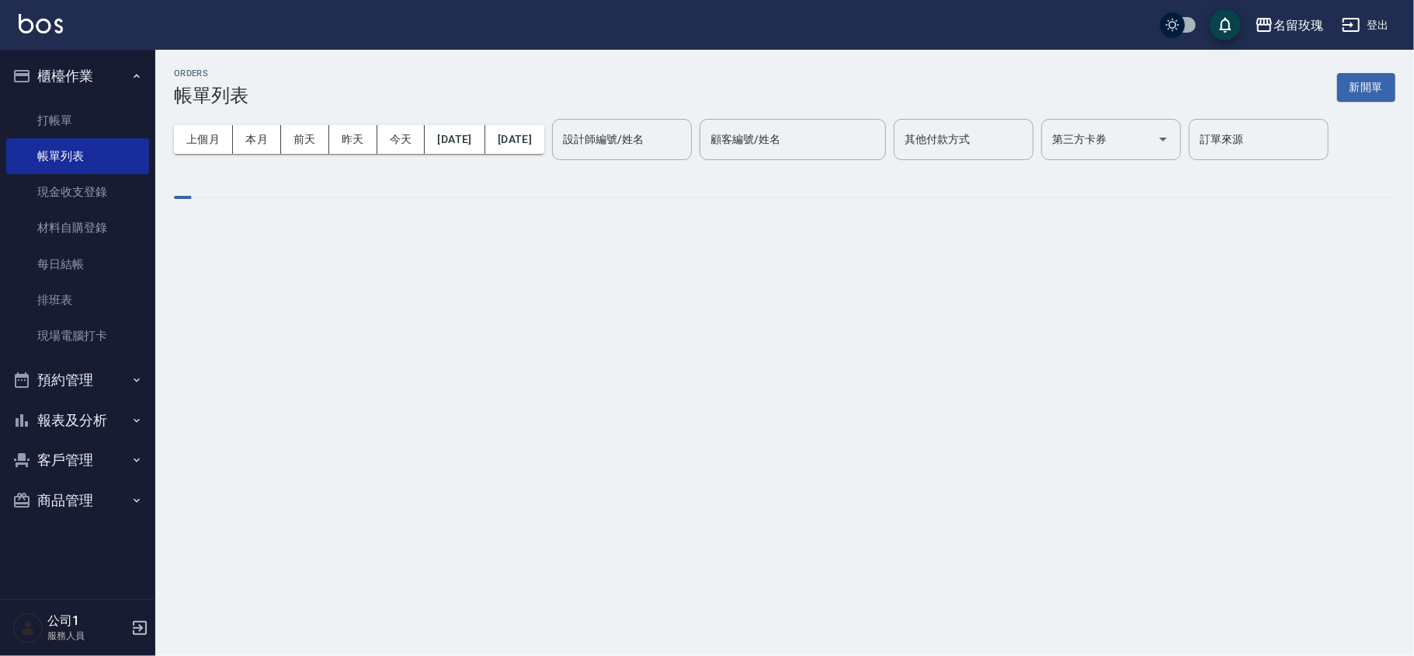
click at [678, 120] on div "設計師編號/姓名" at bounding box center [622, 139] width 140 height 41
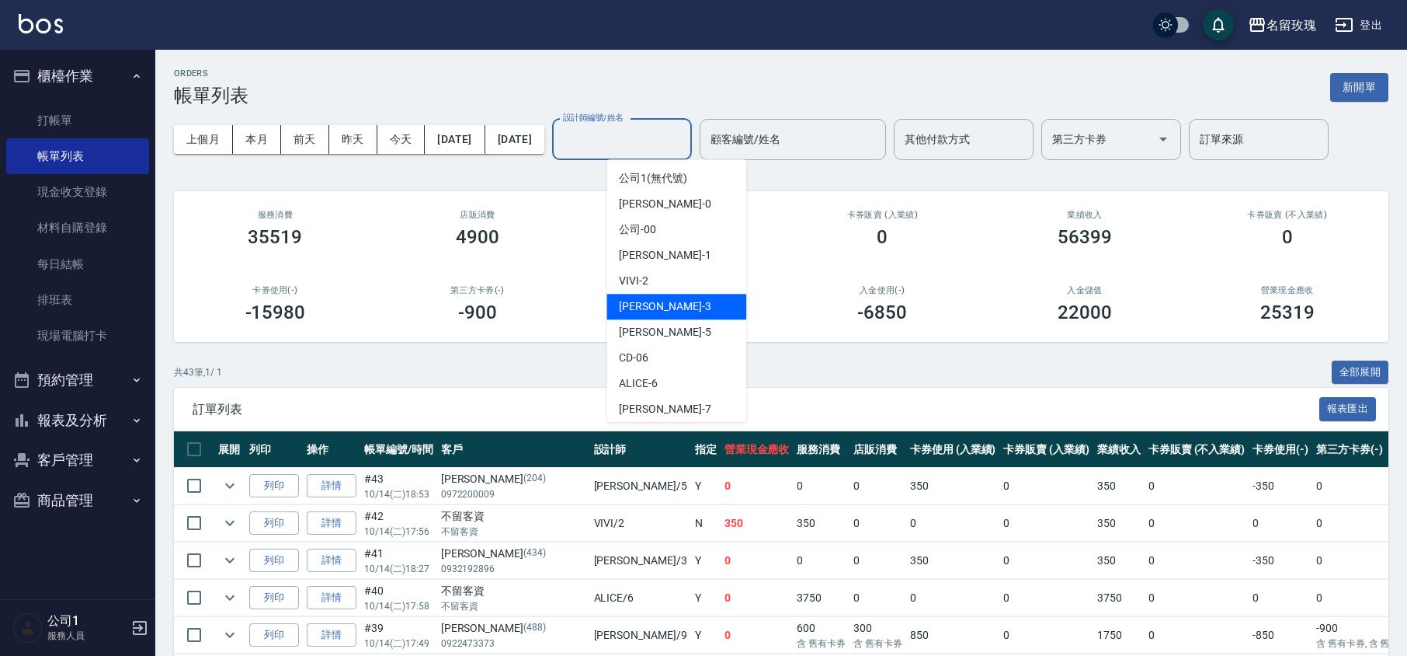
click at [666, 315] on div "[PERSON_NAME] -3" at bounding box center [677, 307] width 140 height 26
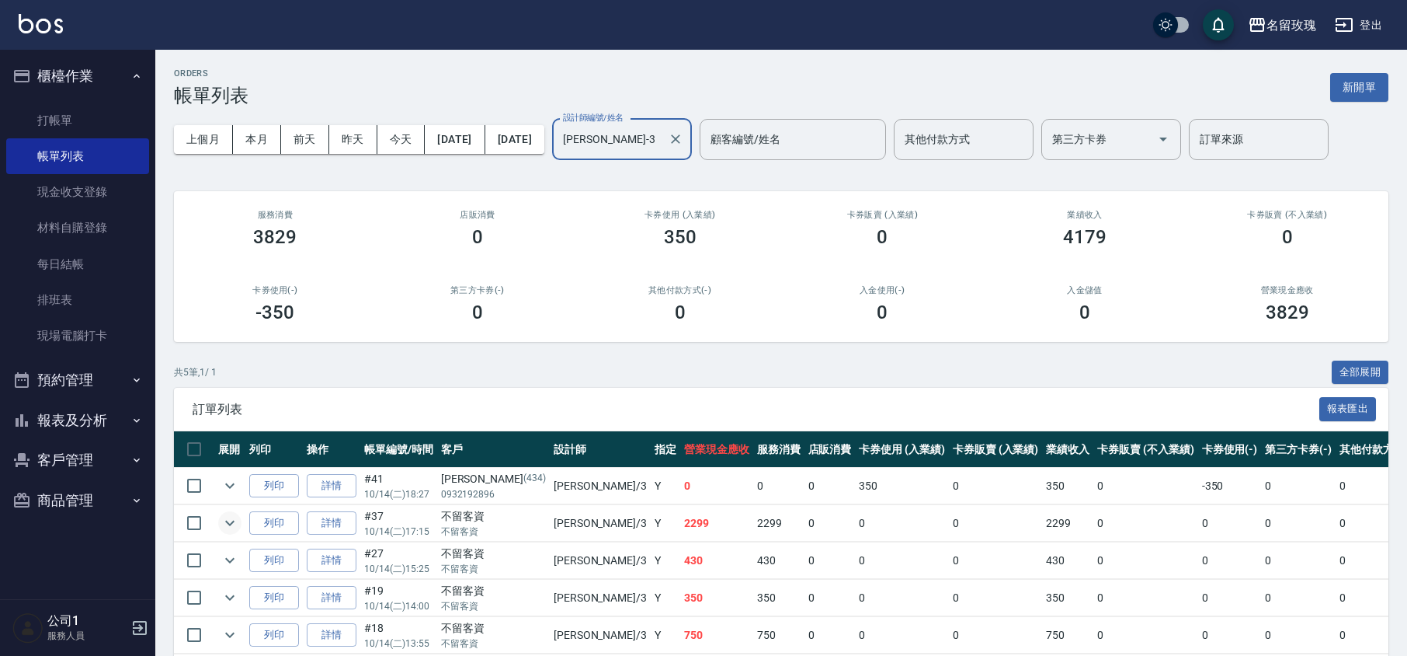
click at [224, 528] on icon "expand row" at bounding box center [230, 522] width 19 height 19
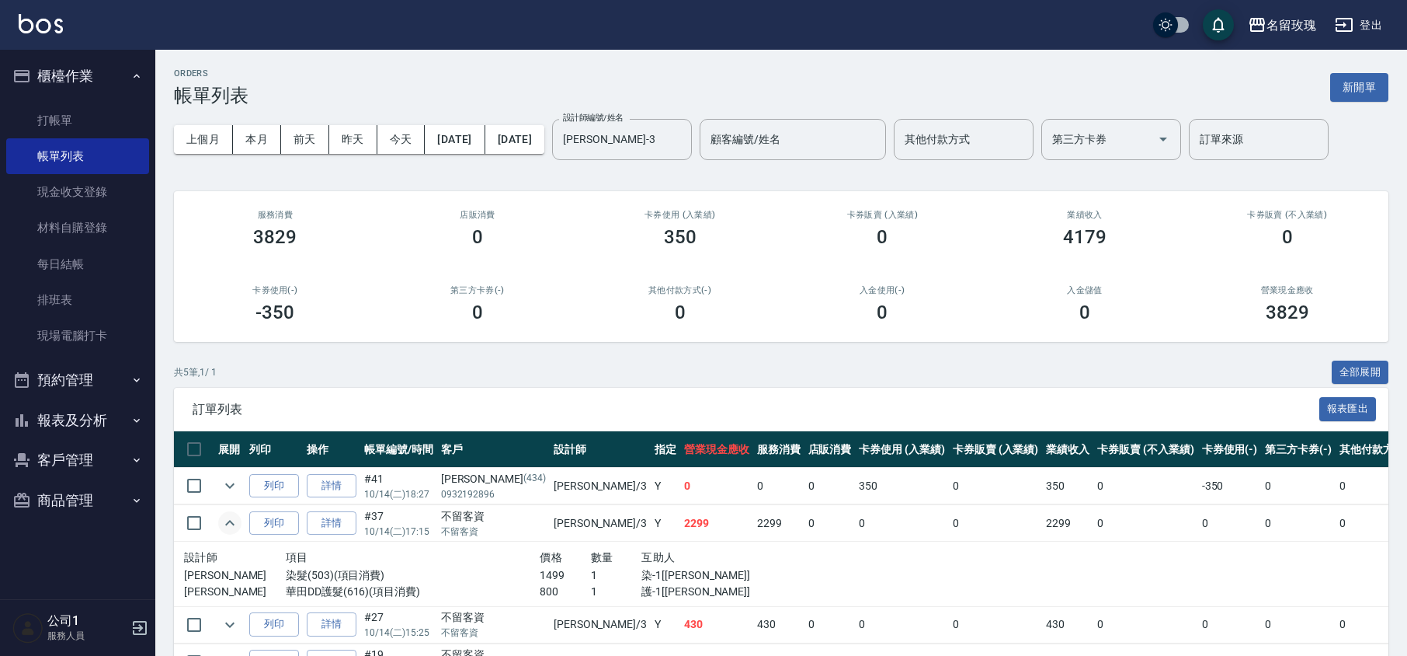
click at [224, 528] on icon "expand row" at bounding box center [230, 522] width 19 height 19
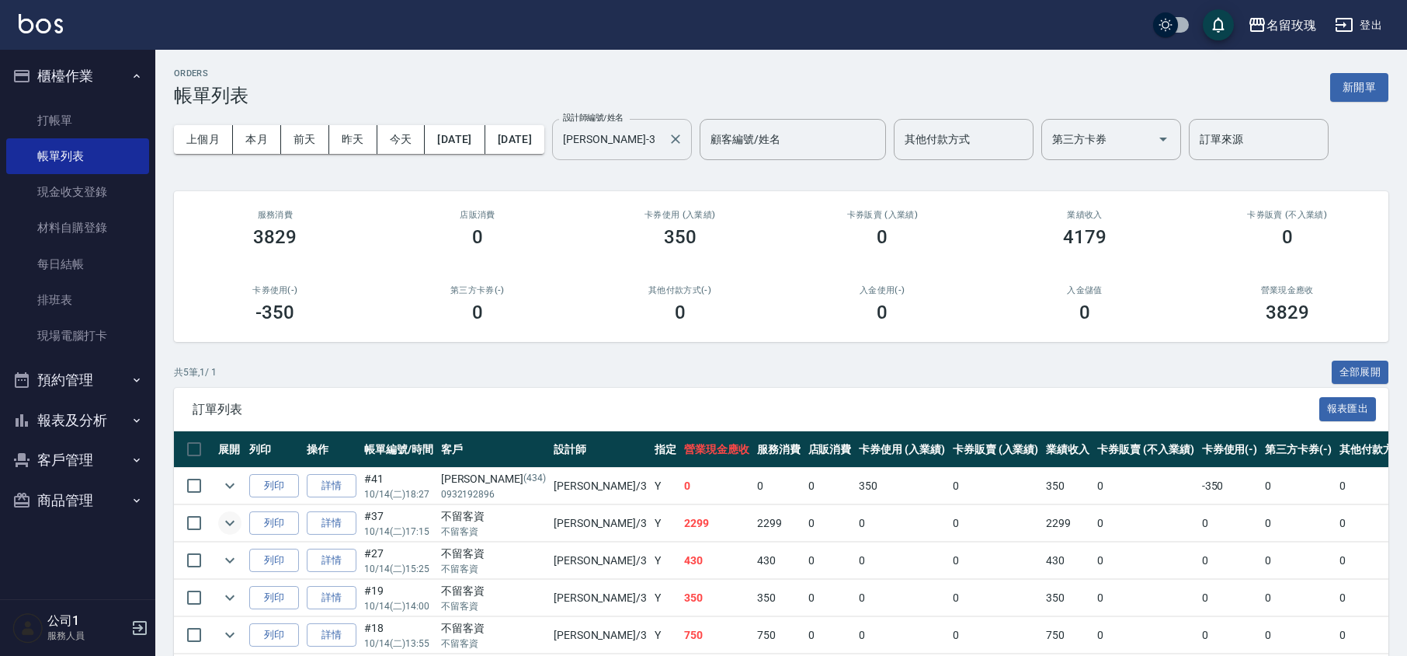
click at [659, 138] on input "[PERSON_NAME]-3" at bounding box center [610, 139] width 103 height 27
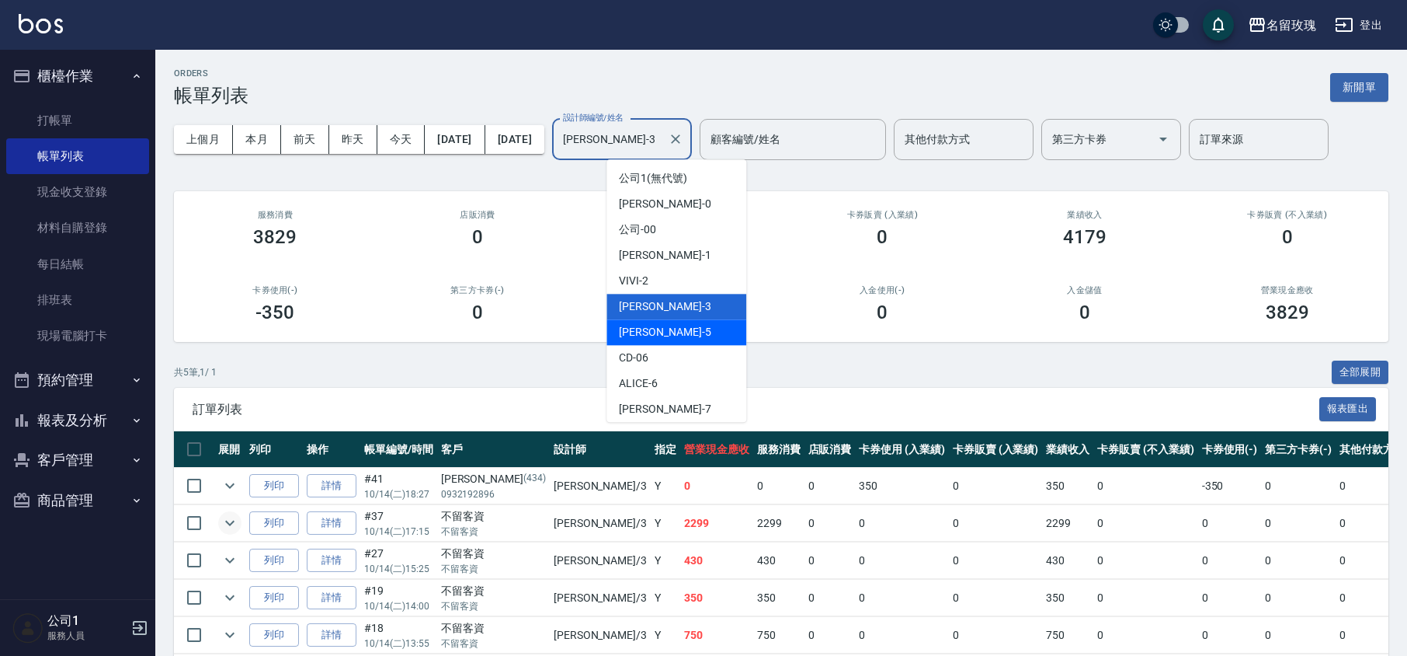
click at [670, 327] on div "KELLY -5" at bounding box center [677, 332] width 140 height 26
type input "[PERSON_NAME]-5"
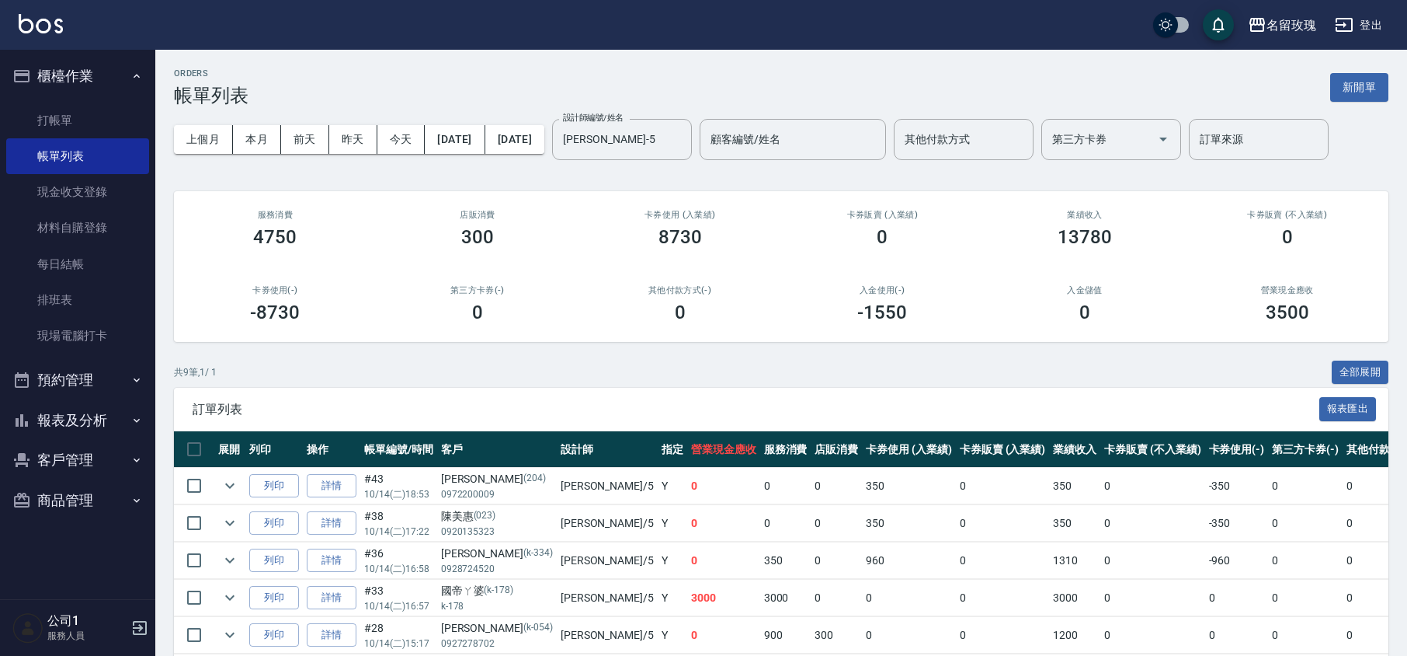
click at [642, 190] on div "ORDERS 帳單列表 新開單 上個月 本月 [DATE] [DATE] [DATE] [DATE] [DATE] 設計師編號/姓名 [PERSON_NAME…" at bounding box center [781, 457] width 1252 height 814
click at [61, 117] on link "打帳單" at bounding box center [77, 121] width 143 height 36
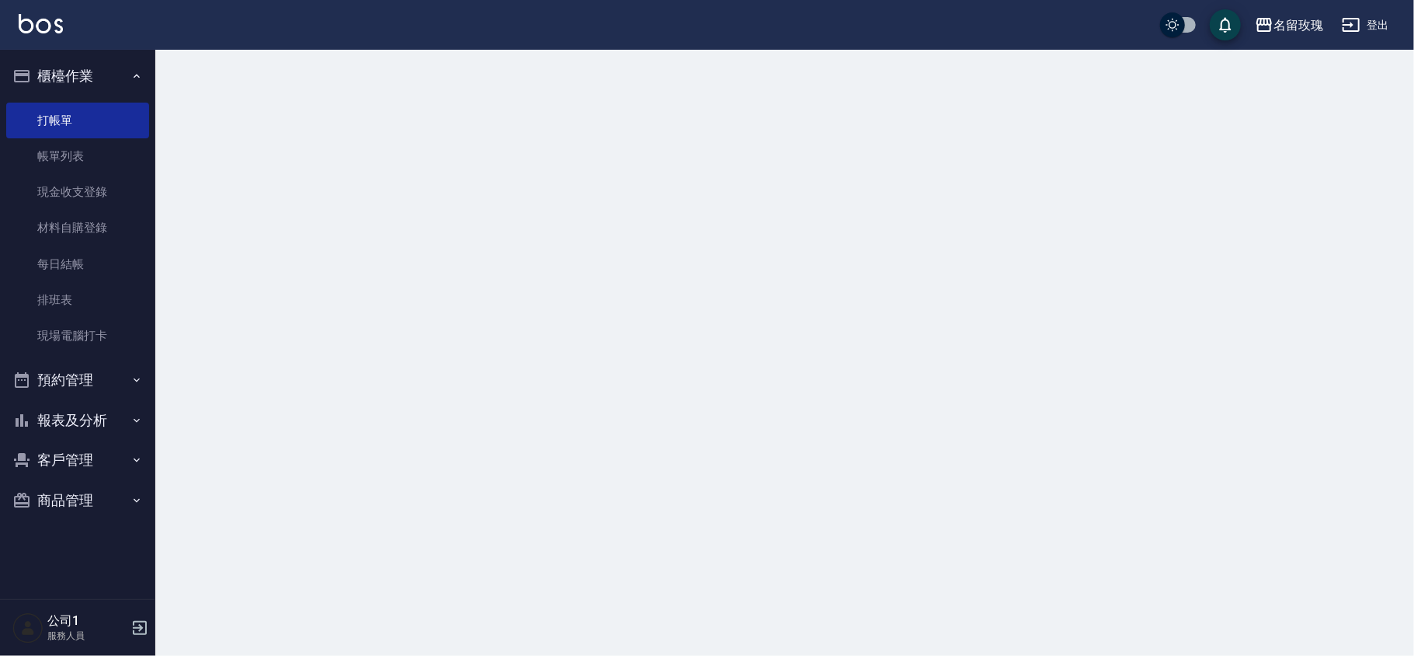
drag, startPoint x: 67, startPoint y: 63, endPoint x: 69, endPoint y: 99, distance: 36.6
click at [67, 62] on button "櫃檯作業" at bounding box center [77, 76] width 143 height 40
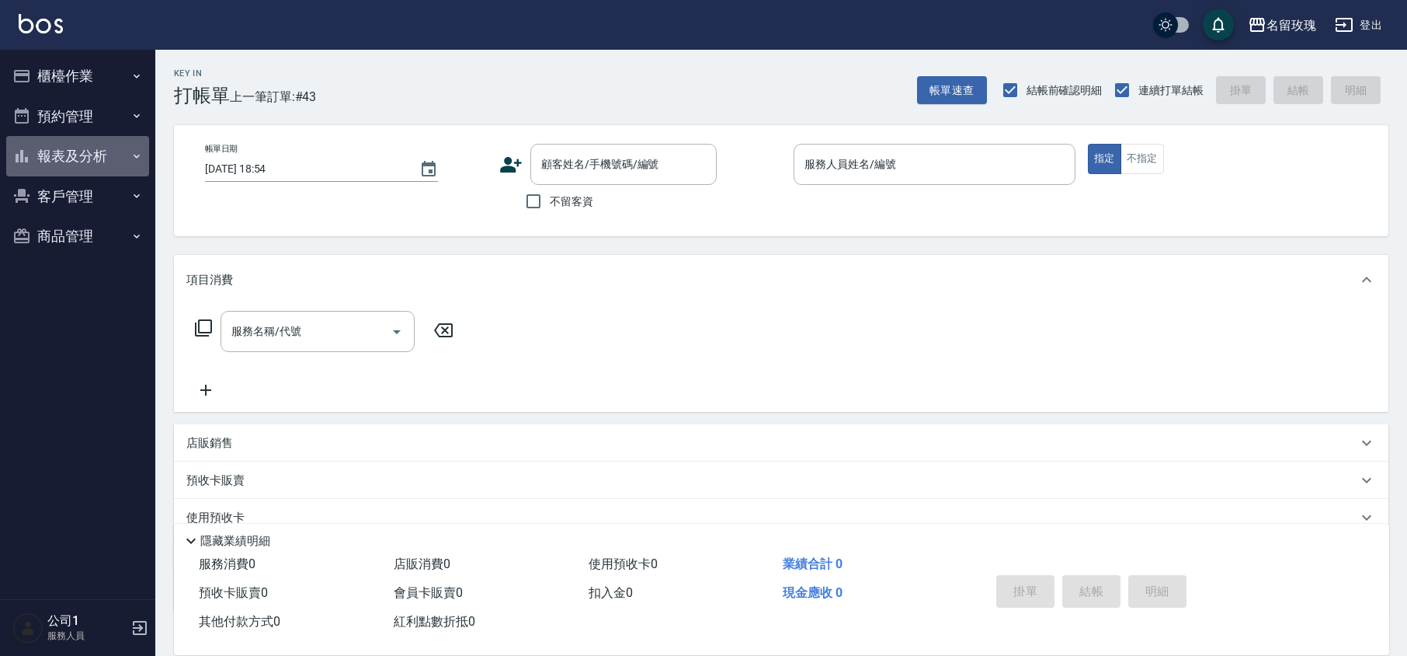
click at [90, 150] on button "報表及分析" at bounding box center [77, 156] width 143 height 40
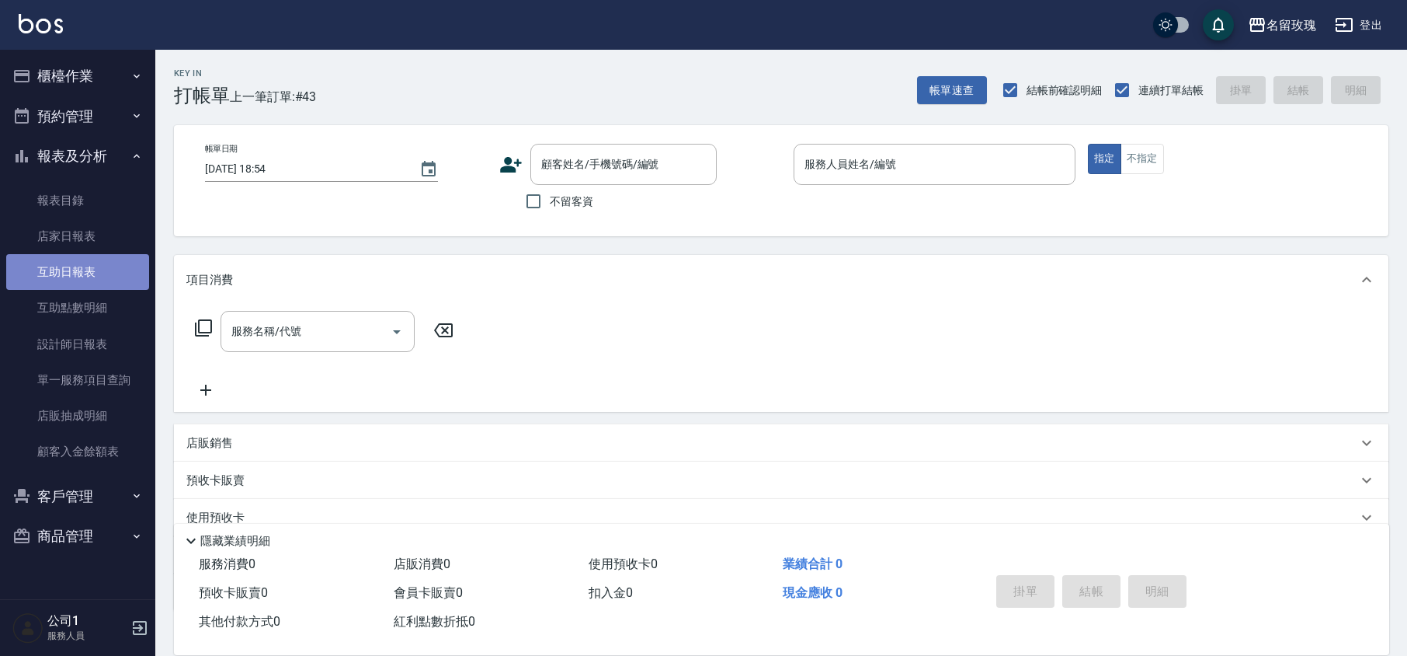
click at [97, 254] on link "互助日報表" at bounding box center [77, 272] width 143 height 36
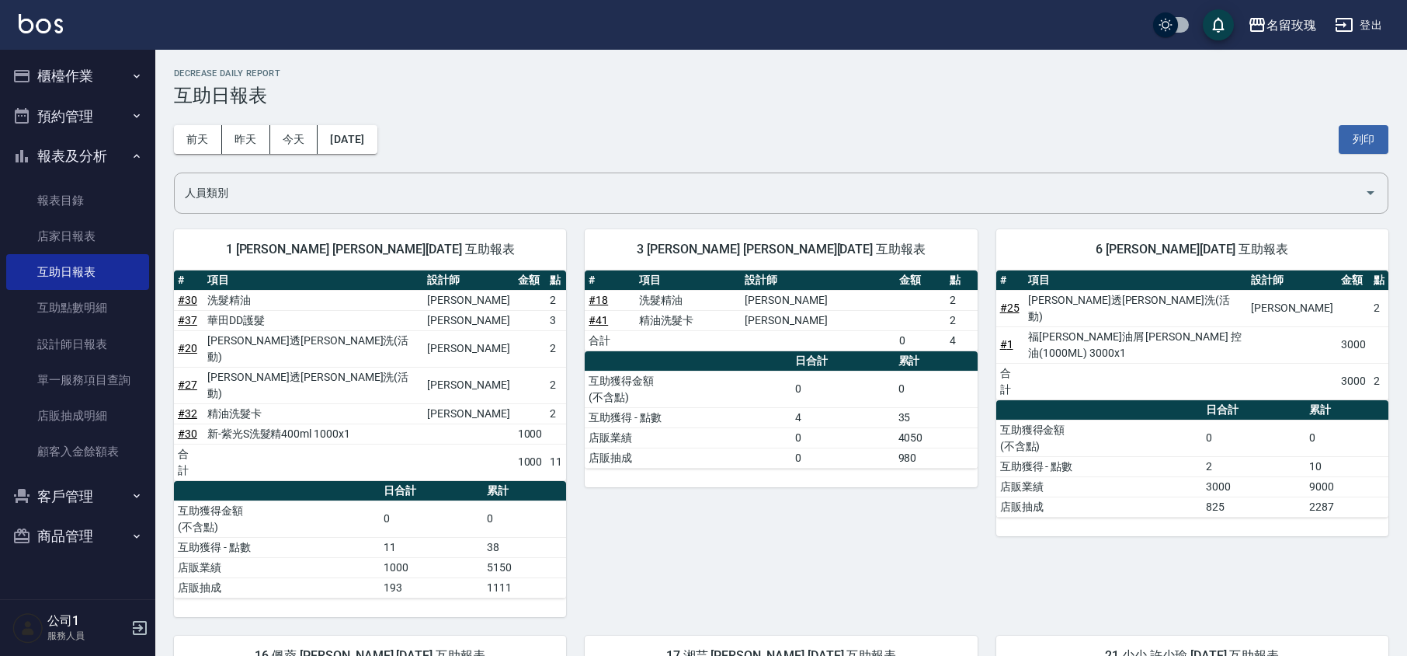
click at [589, 103] on h3 "互助日報表" at bounding box center [781, 96] width 1215 height 22
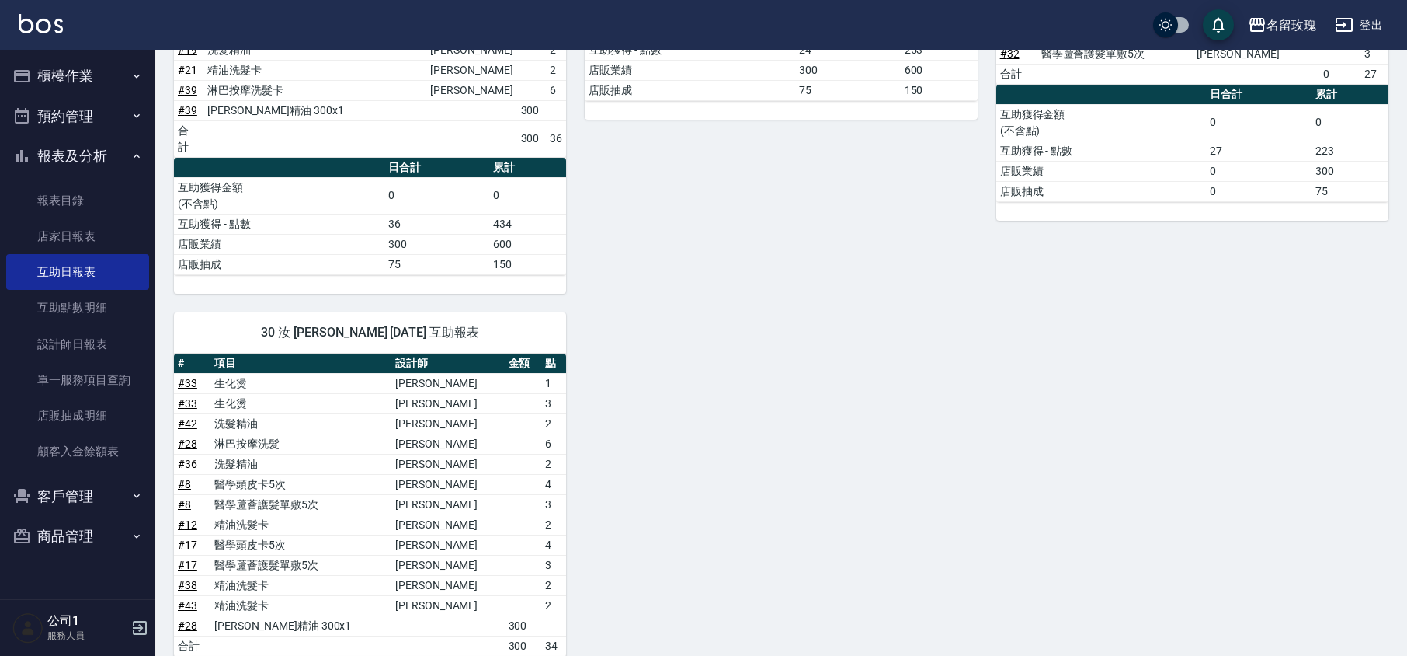
scroll to position [983, 0]
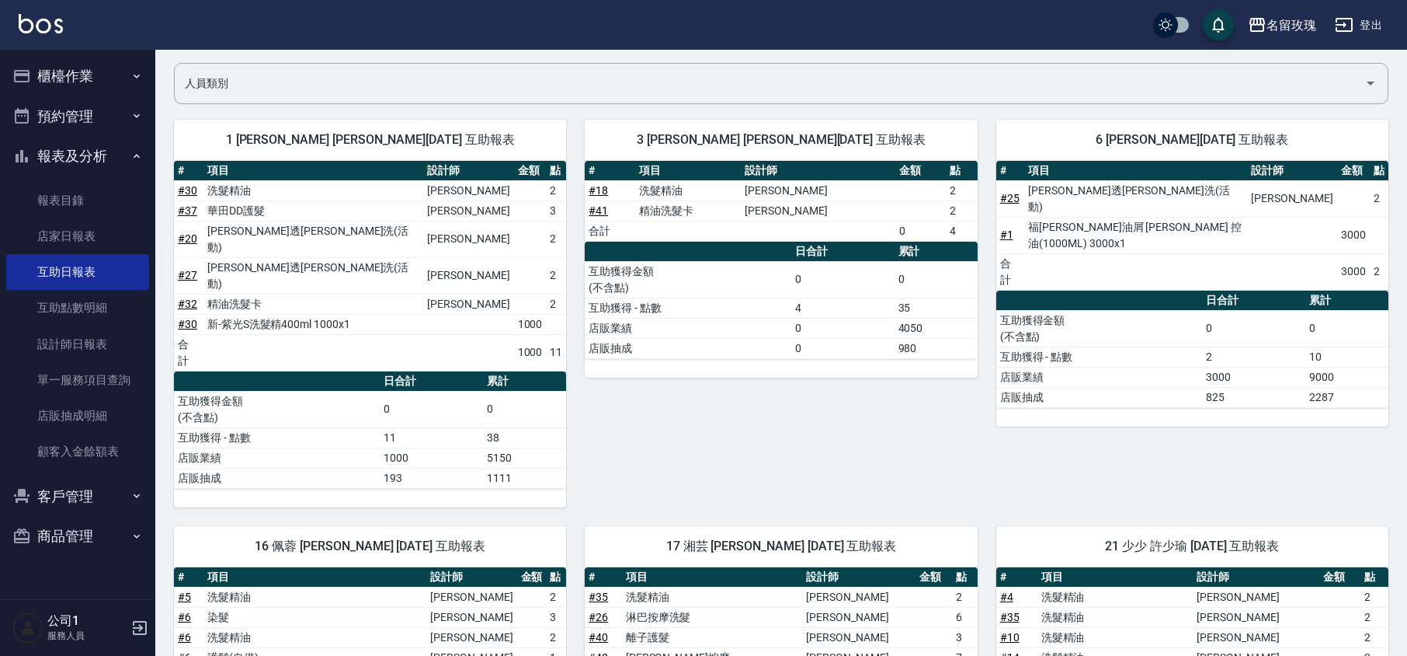
scroll to position [0, 0]
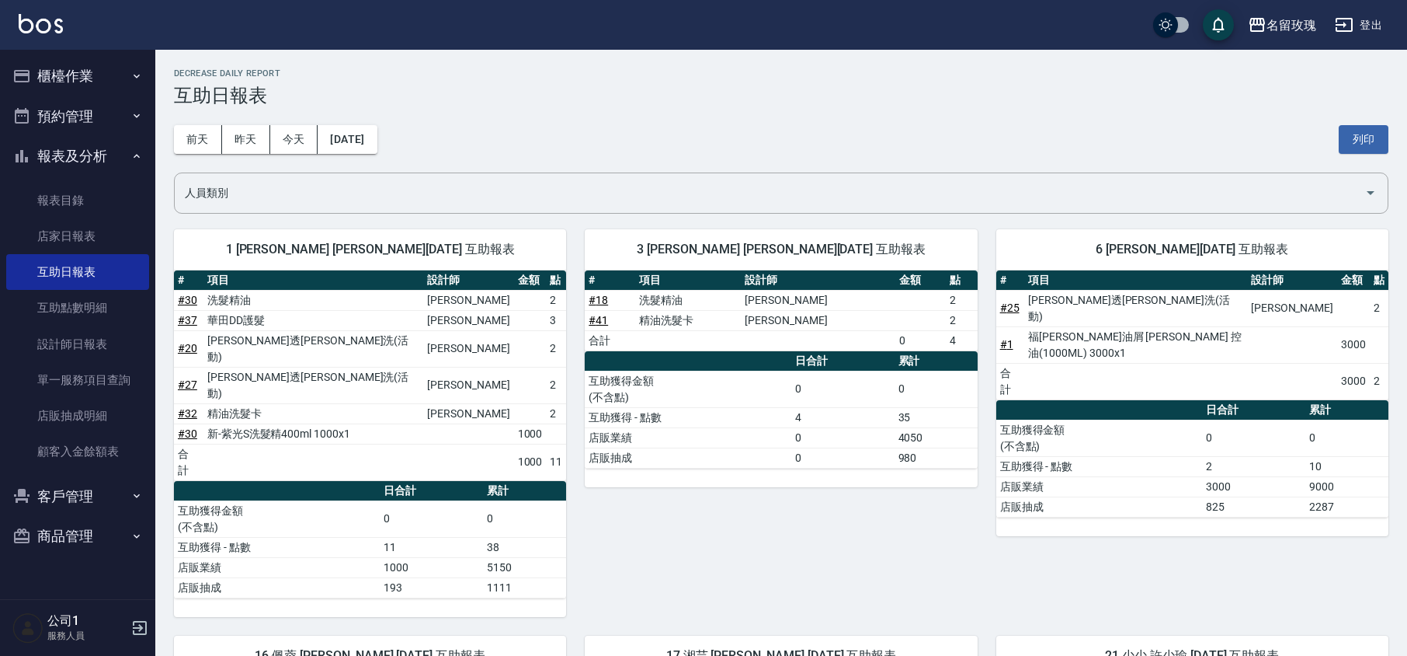
click at [44, 147] on button "報表及分析" at bounding box center [77, 156] width 143 height 40
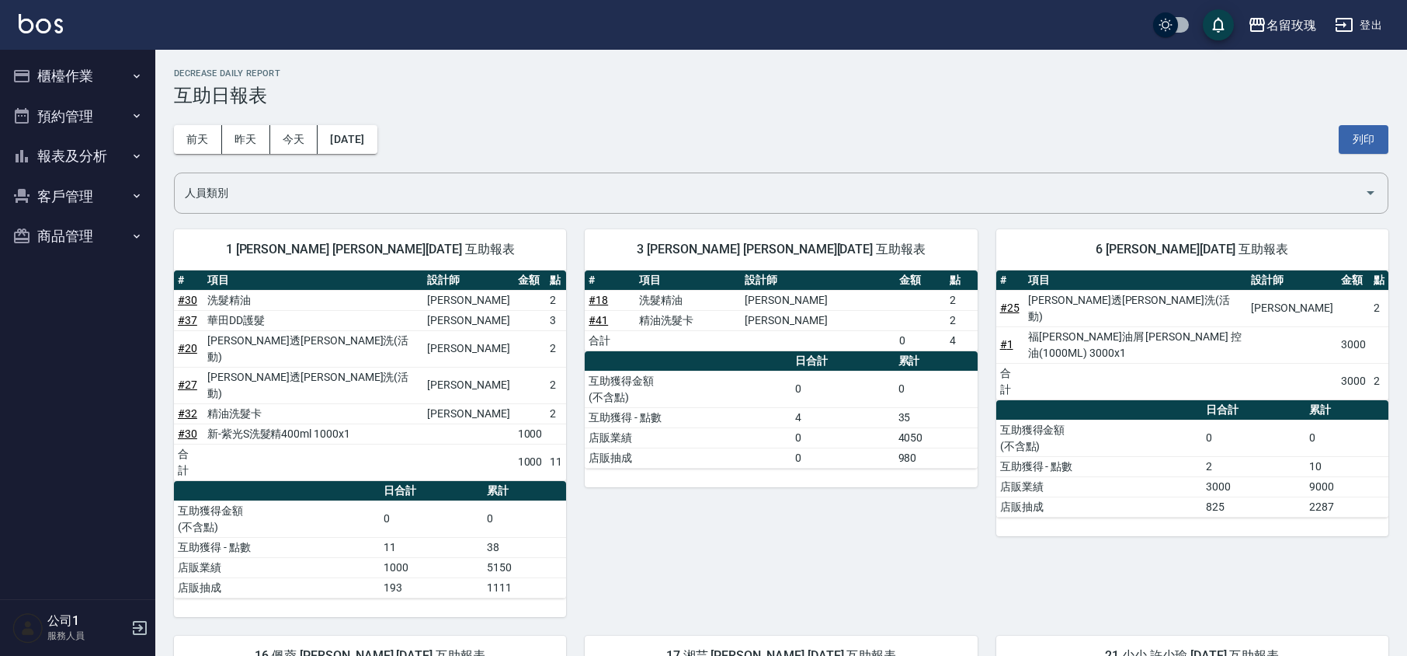
click at [88, 85] on button "櫃檯作業" at bounding box center [77, 76] width 143 height 40
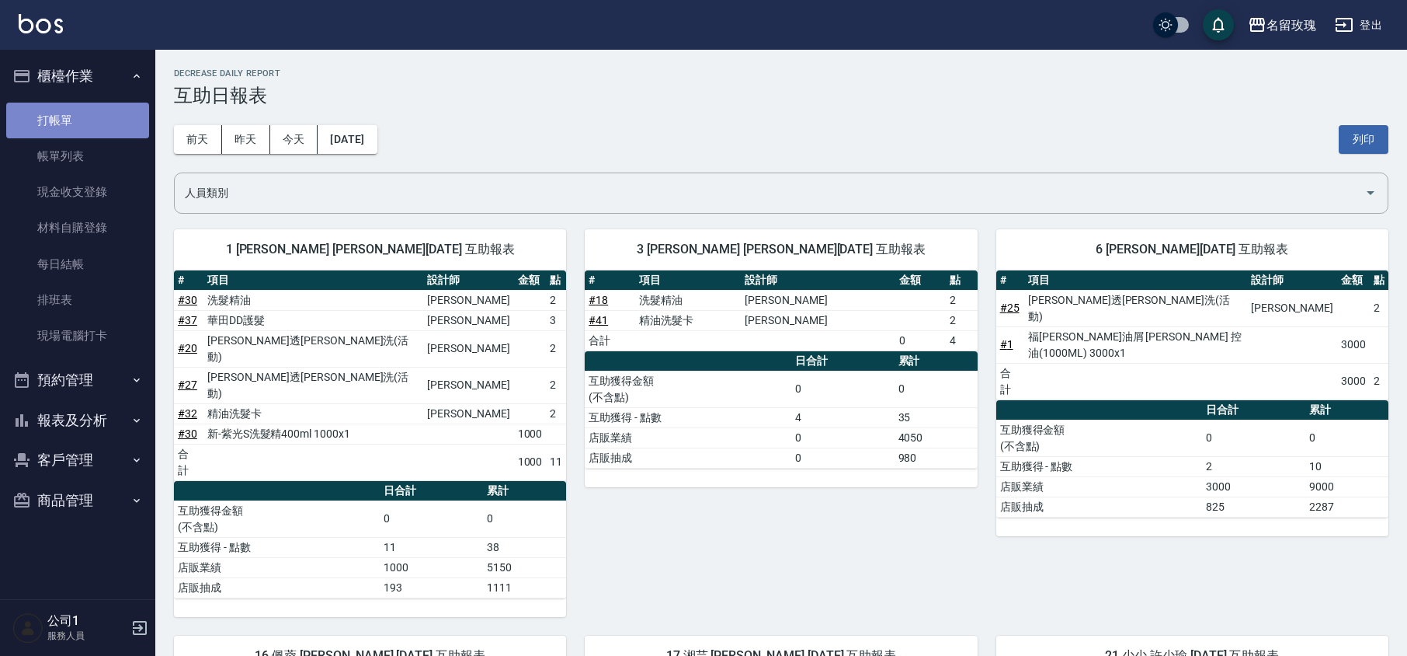
click at [87, 119] on link "打帳單" at bounding box center [77, 121] width 143 height 36
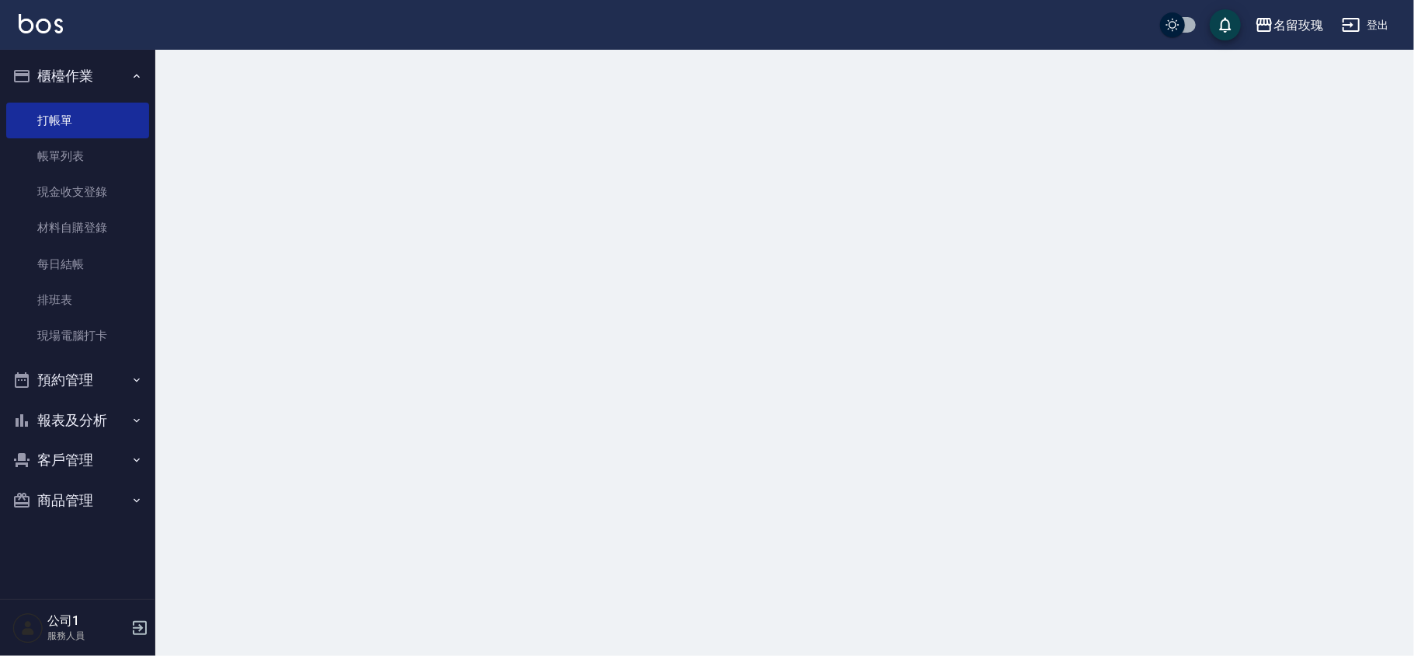
click at [87, 73] on button "櫃檯作業" at bounding box center [77, 76] width 143 height 40
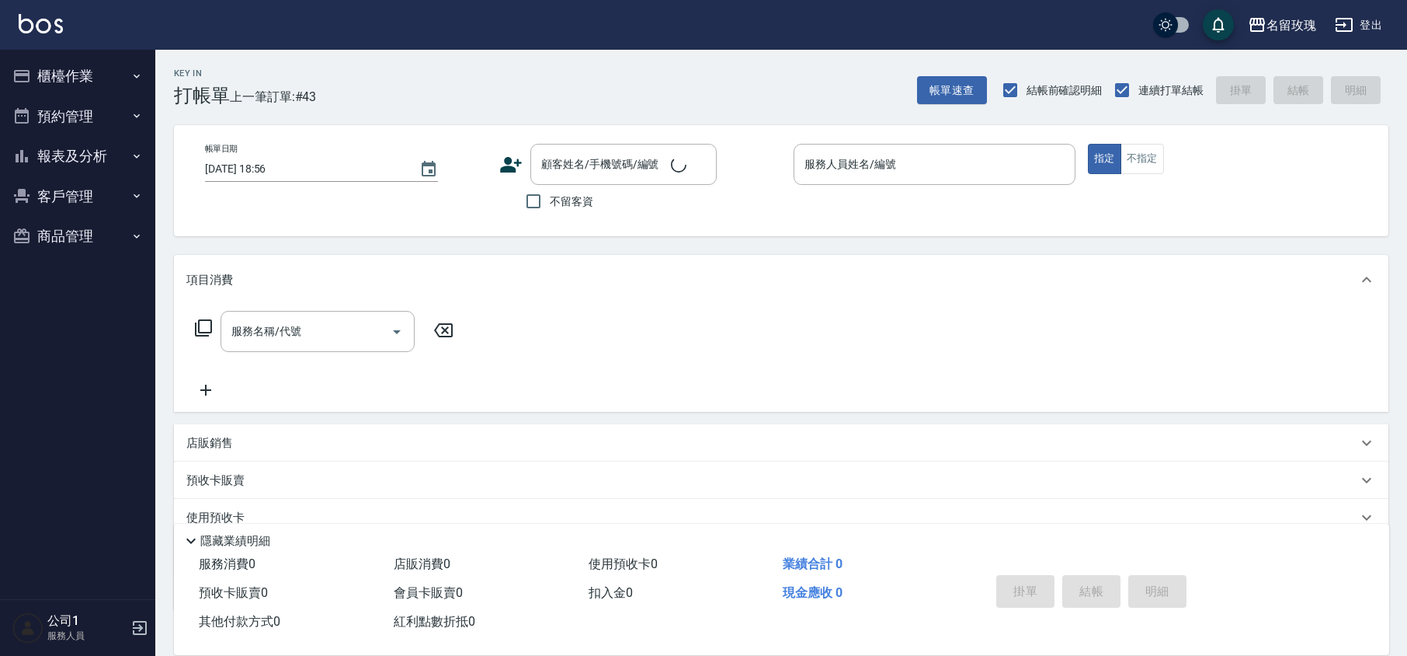
click at [690, 130] on div "帳單日期 [DATE] 18:56 顧客姓名/手機號碼/編號 顧客姓名/手機號碼/編號 不留客資 服務人員姓名/編號 服務人員姓名/編號 指定 不指定" at bounding box center [781, 180] width 1215 height 111
